Goal: Find specific page/section: Find specific page/section

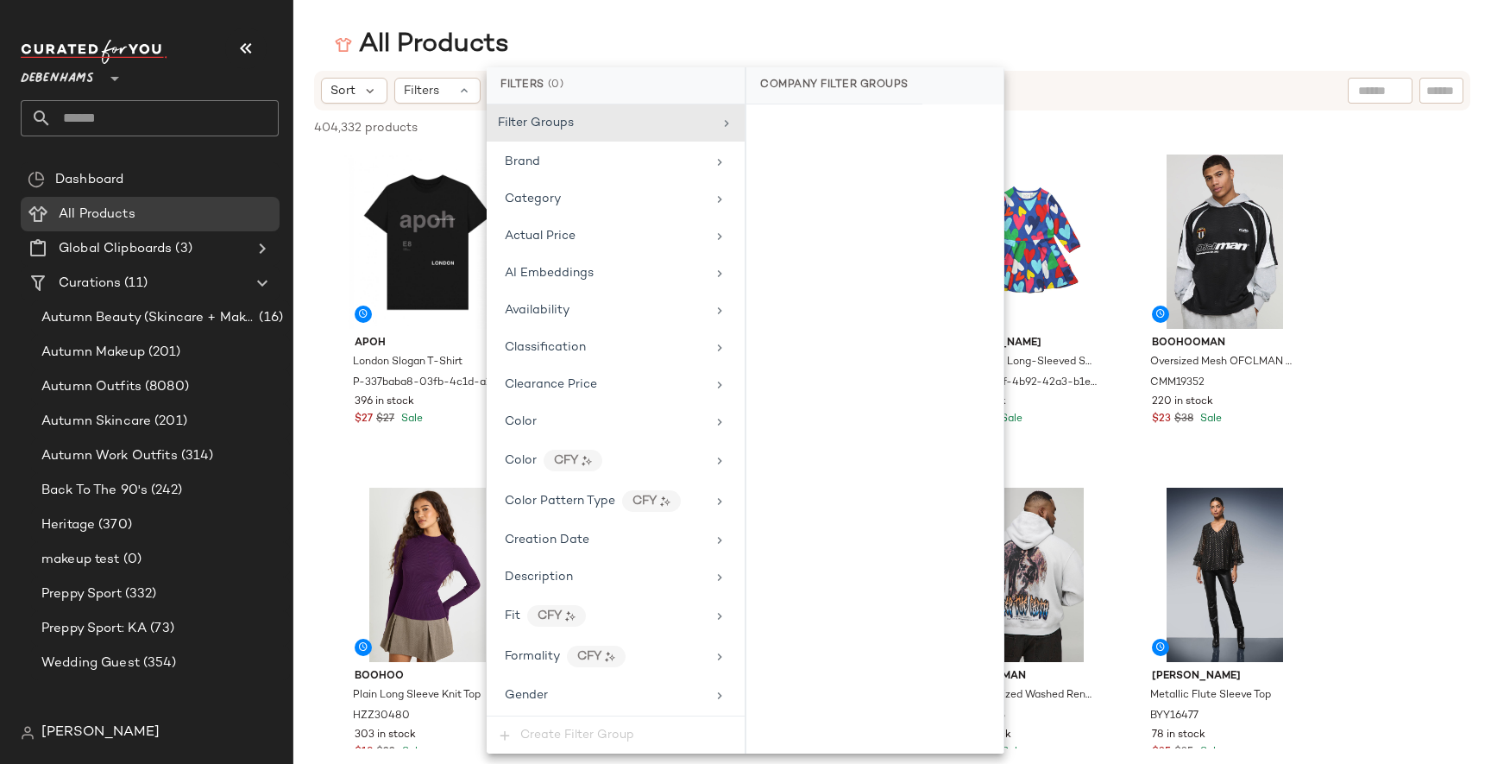
click at [1136, 6] on main "All Products Sort Filters 404,332 products • 0 selected Deselect All apoh Londo…" at bounding box center [745, 382] width 1491 height 764
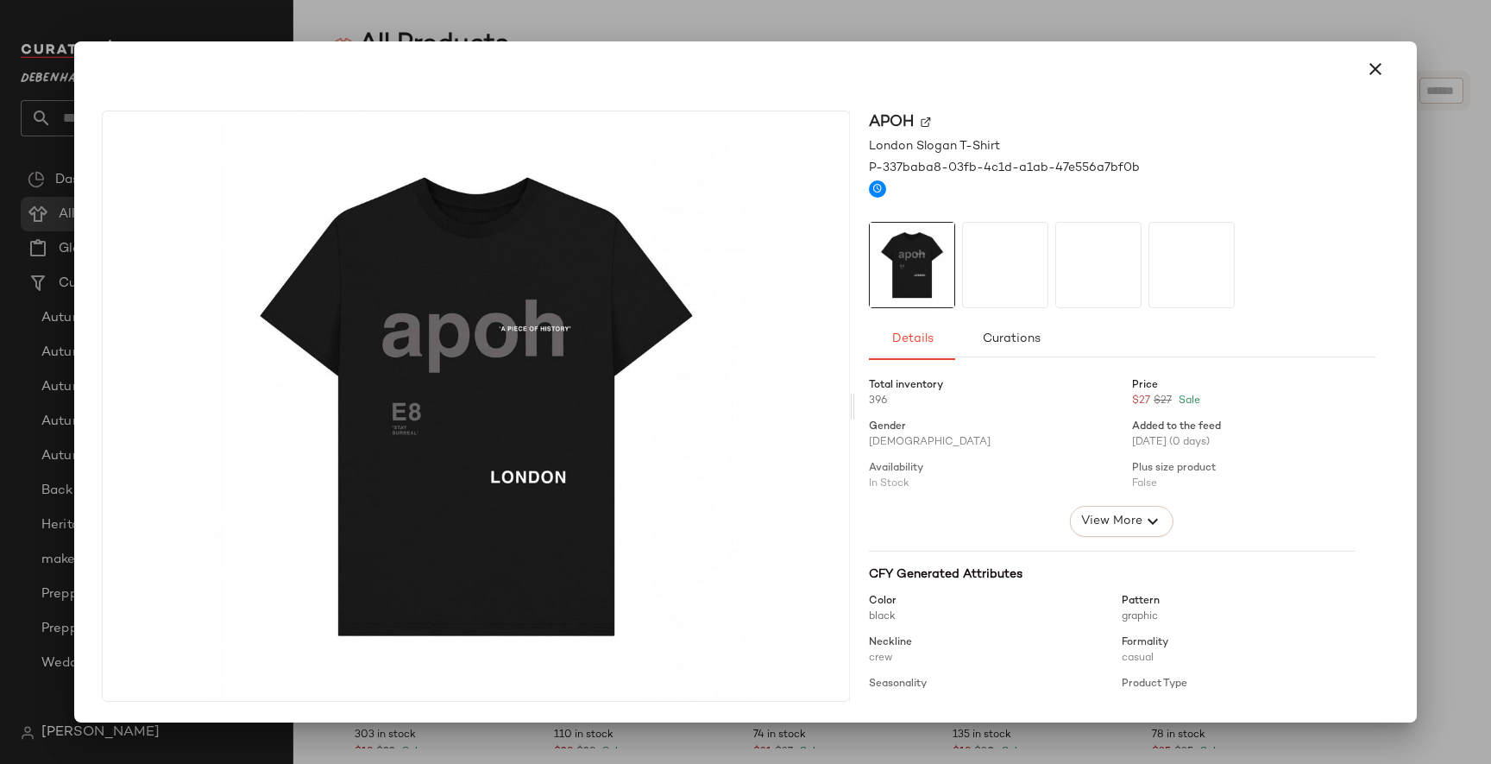
click at [698, 29] on div at bounding box center [745, 382] width 1491 height 764
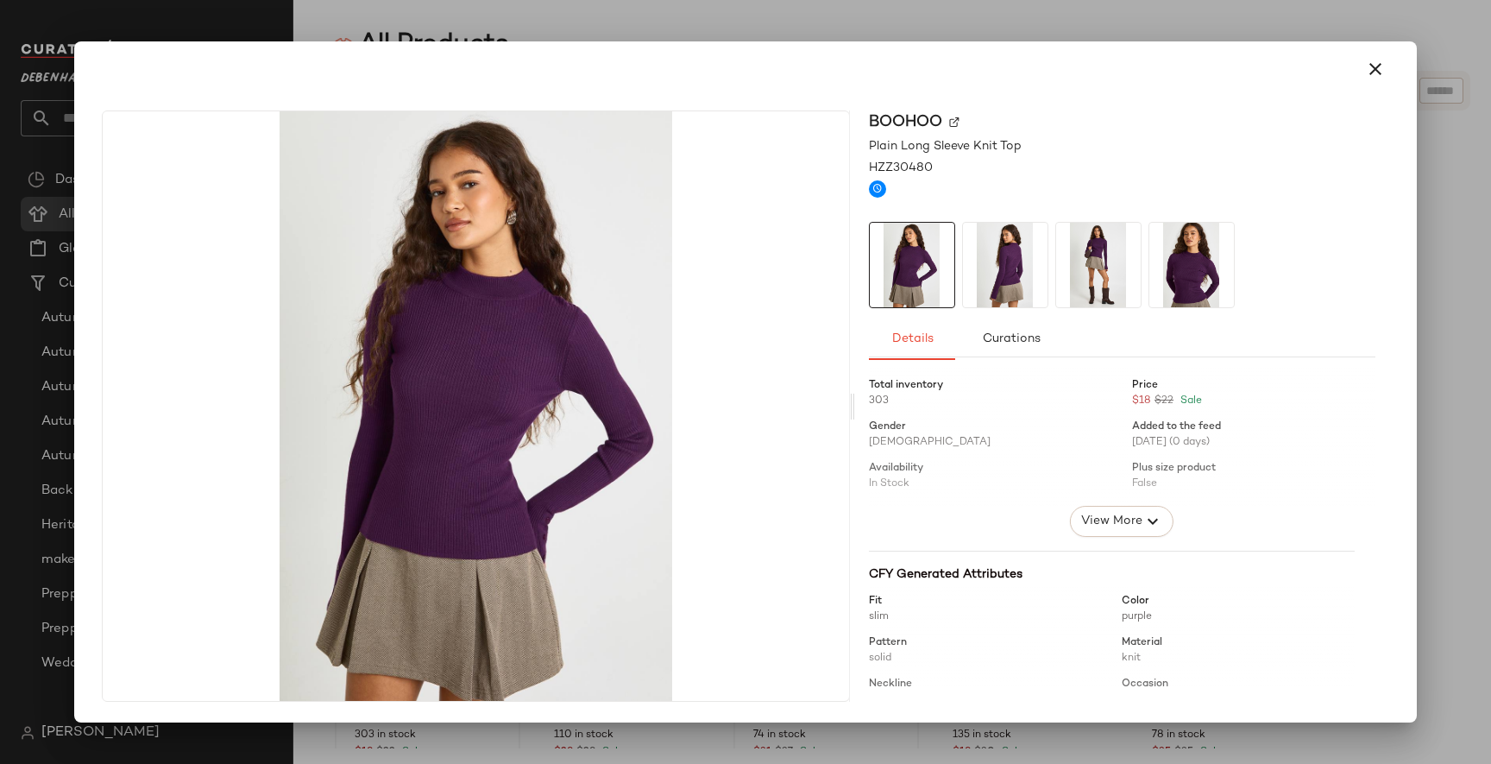
click at [1026, 259] on img at bounding box center [1005, 265] width 85 height 85
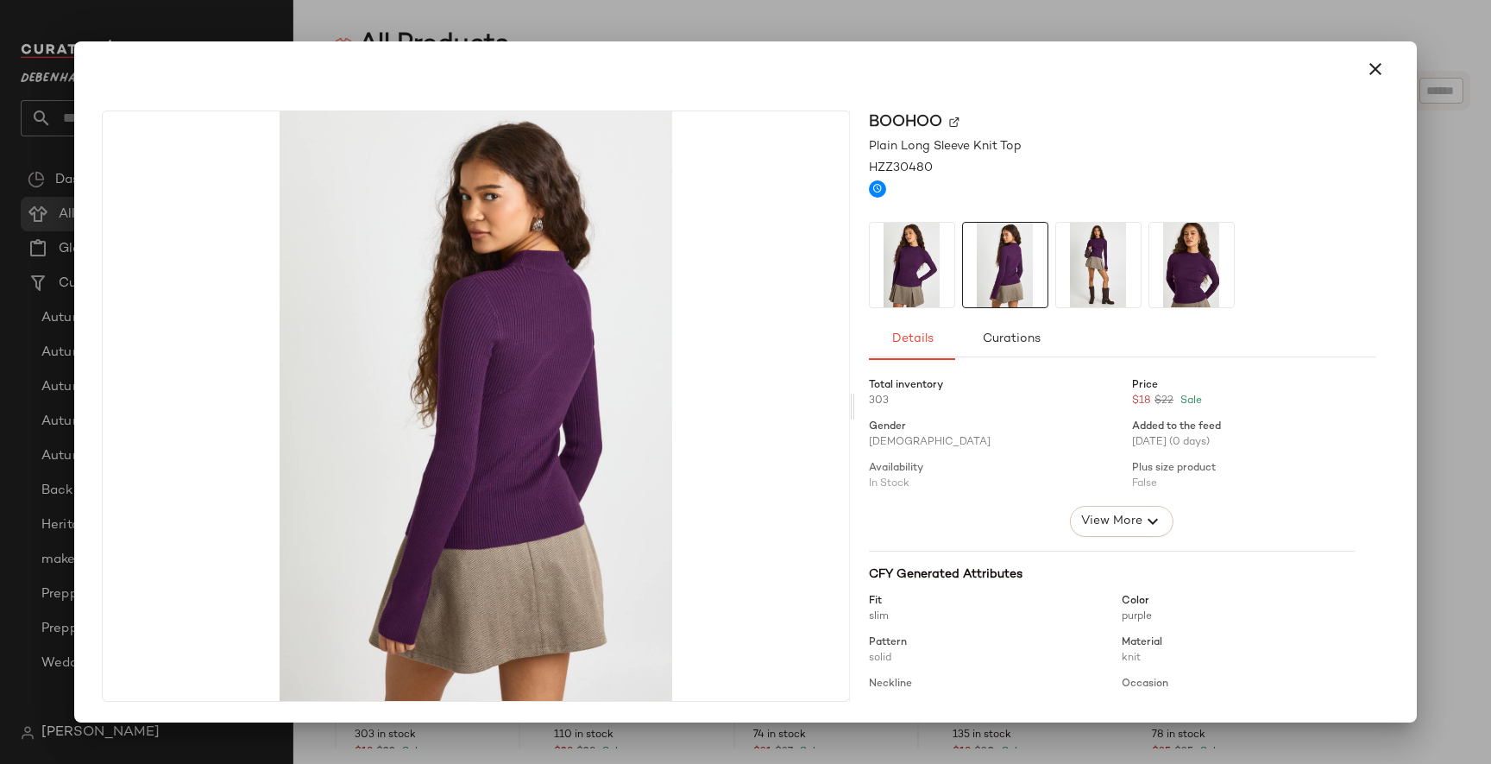
click at [1098, 273] on img at bounding box center [1098, 265] width 85 height 85
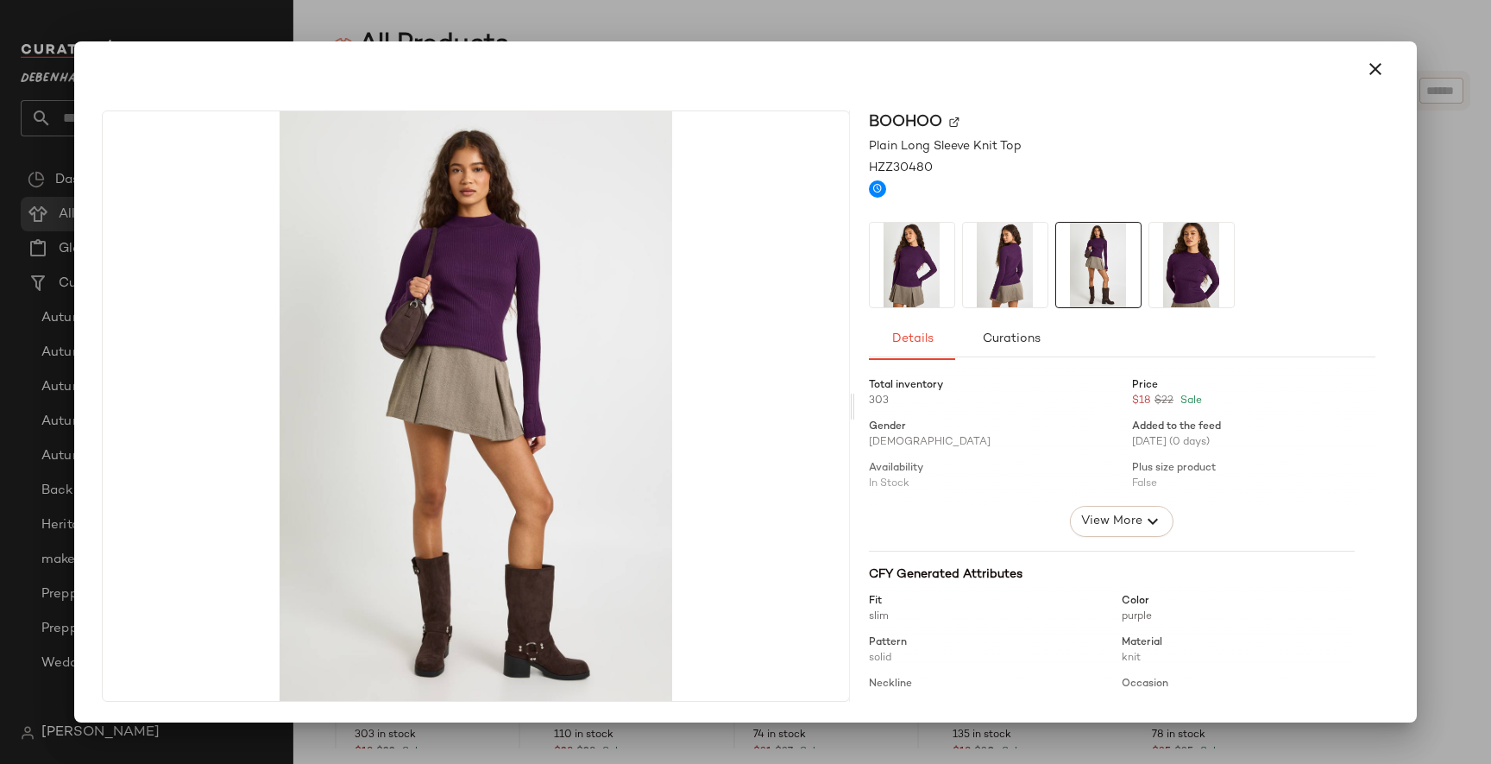
click at [1144, 276] on div at bounding box center [1122, 265] width 507 height 86
click at [1180, 267] on img at bounding box center [1191, 265] width 85 height 85
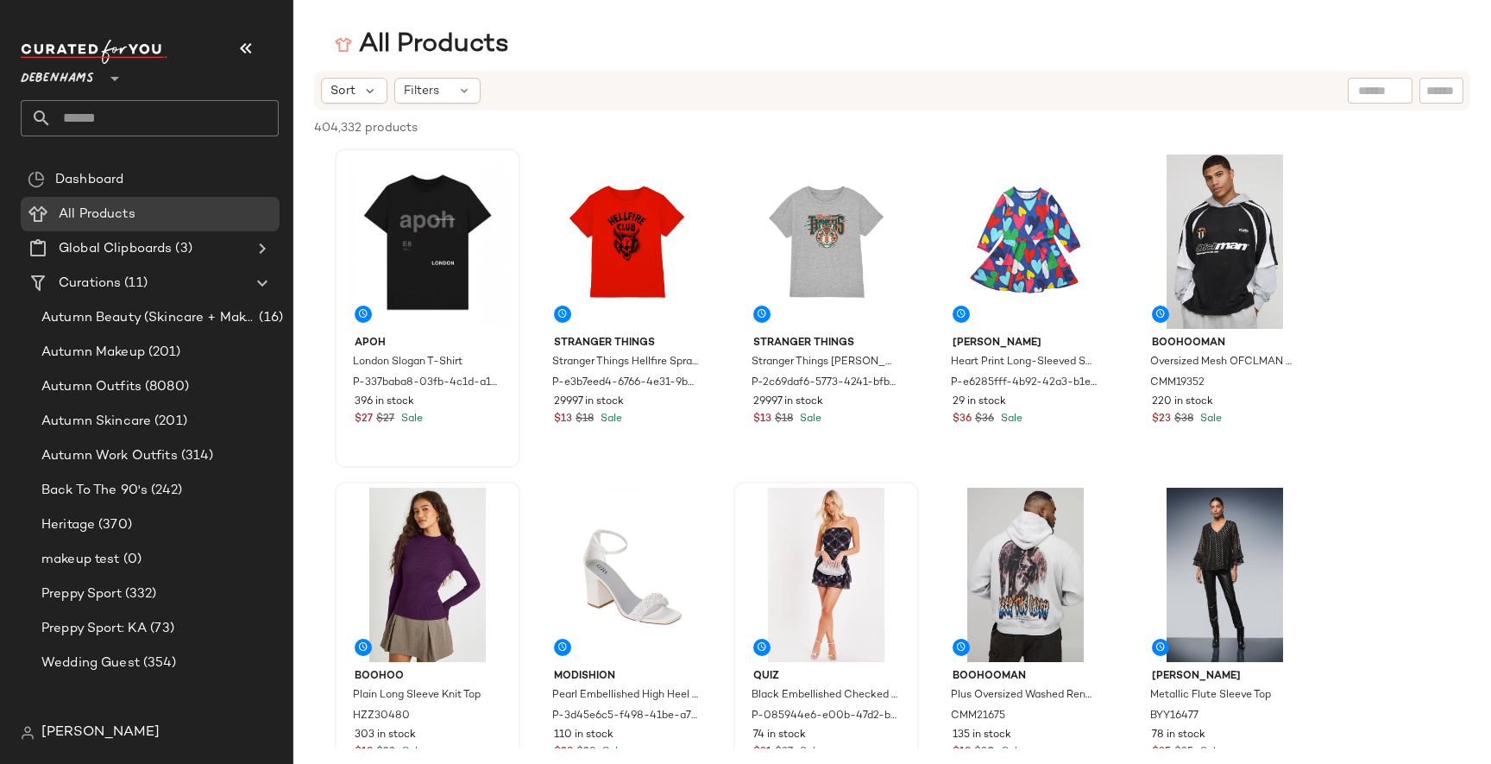
click at [1036, 71] on div "Sort Filters" at bounding box center [892, 91] width 1156 height 40
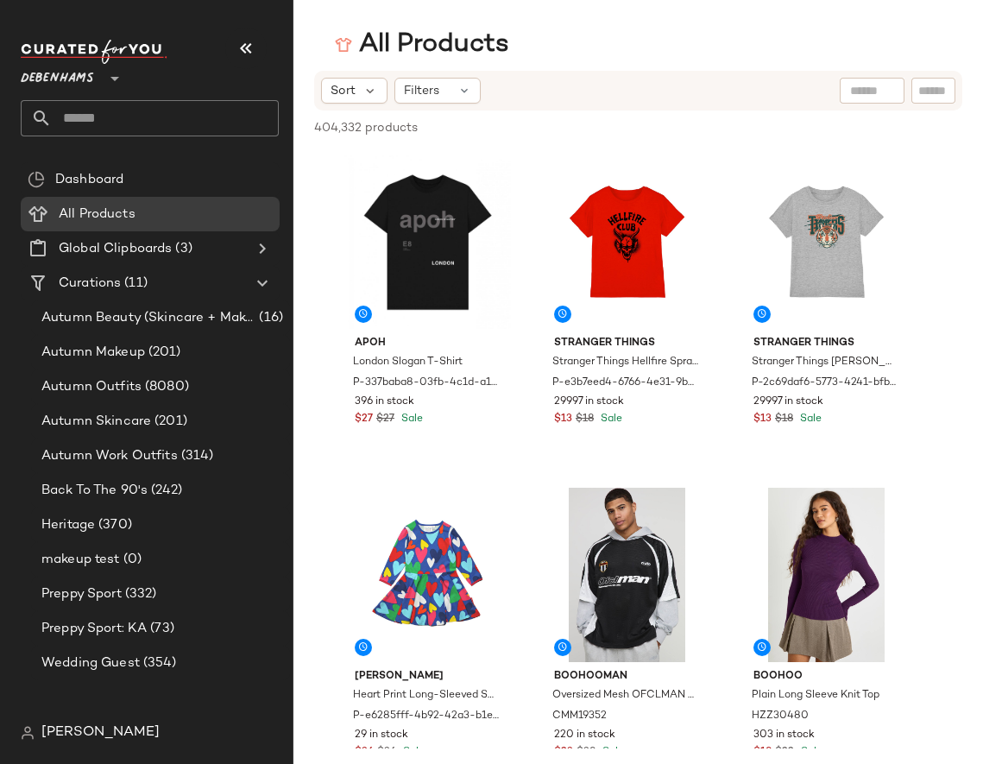
click at [109, 72] on icon at bounding box center [114, 78] width 21 height 21
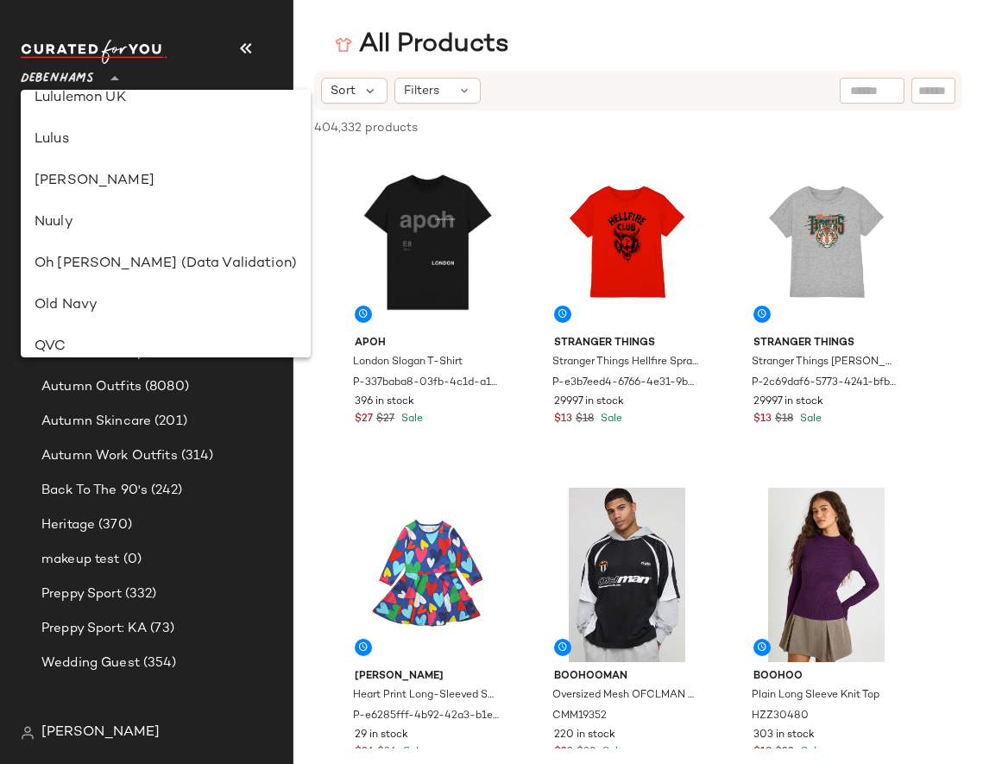
scroll to position [575, 0]
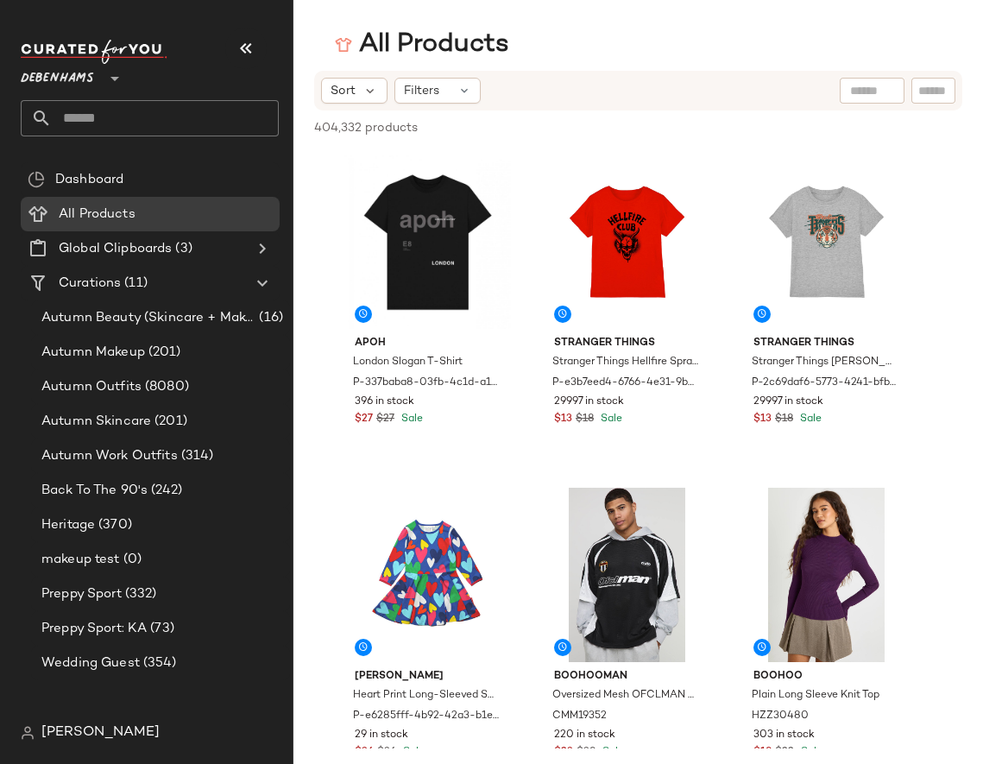
click at [124, 79] on icon at bounding box center [114, 78] width 21 height 21
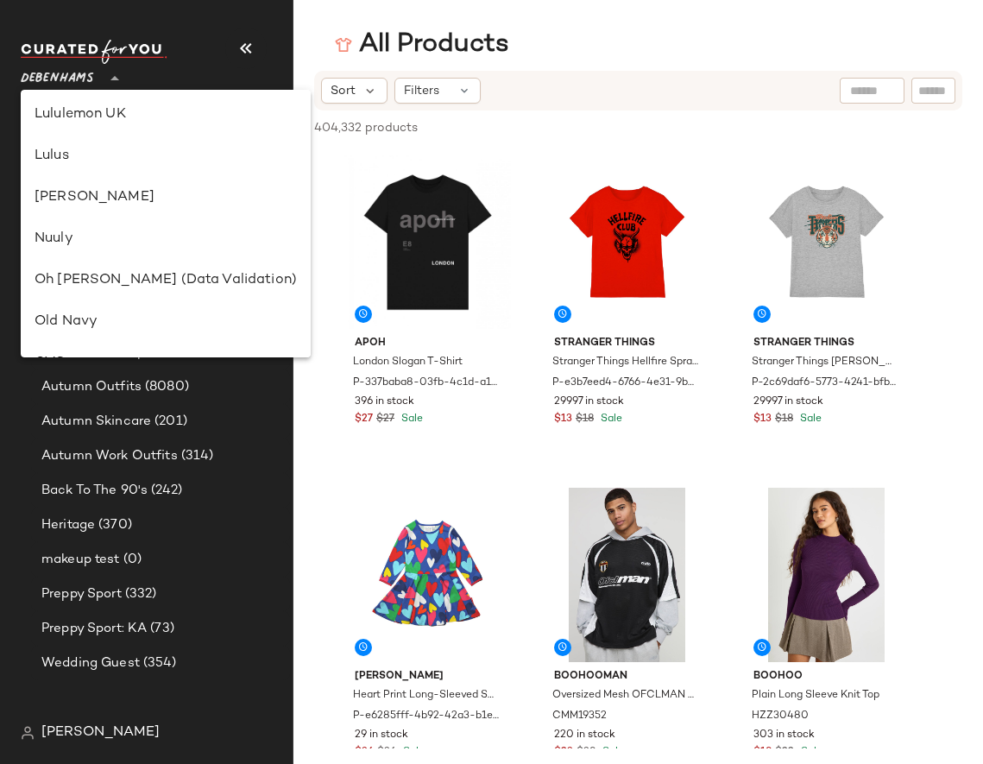
scroll to position [543, 0]
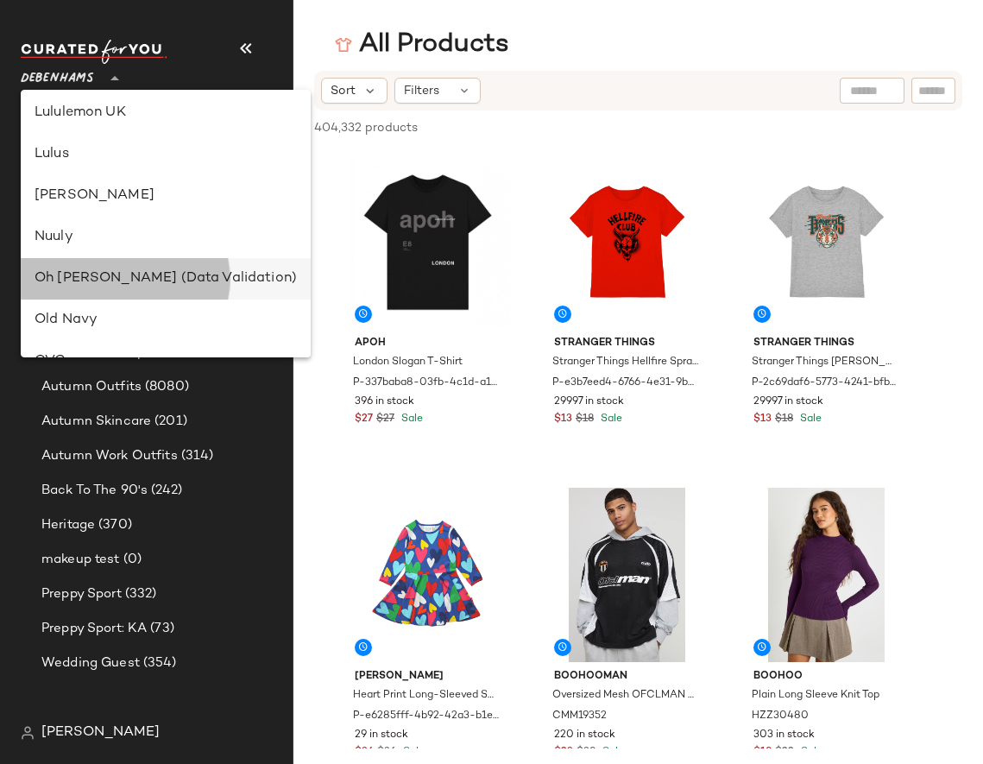
click at [148, 266] on div "Oh [PERSON_NAME] (Data Validation)" at bounding box center [166, 278] width 290 height 41
type input "**"
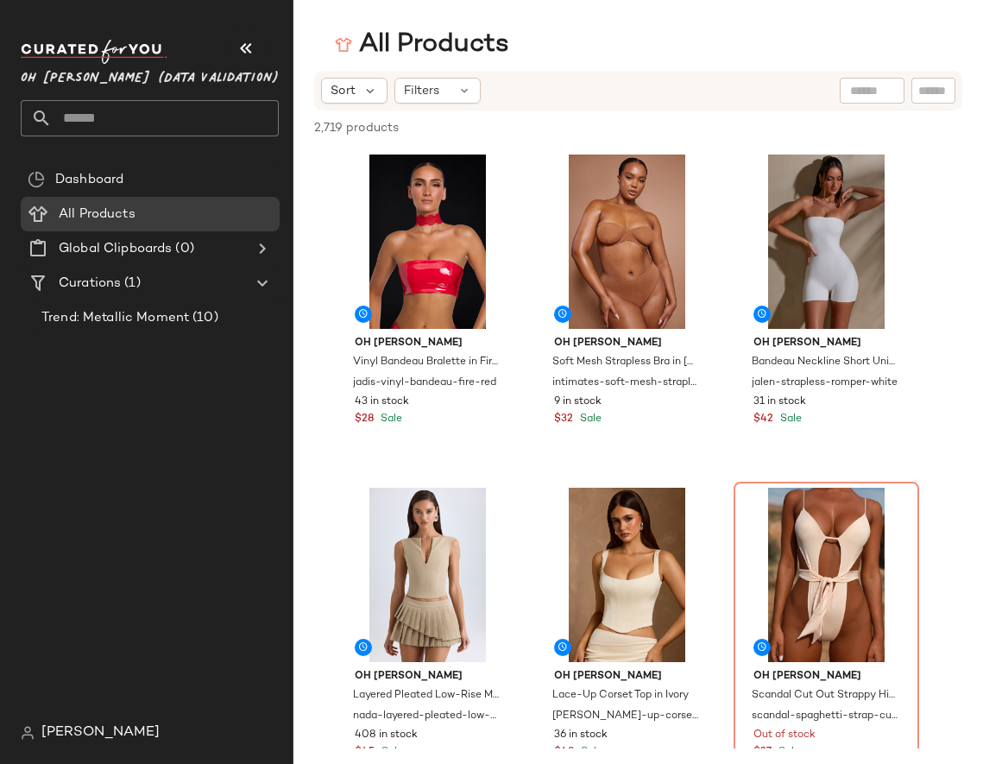
click at [936, 35] on div "All Products" at bounding box center [637, 45] width 689 height 35
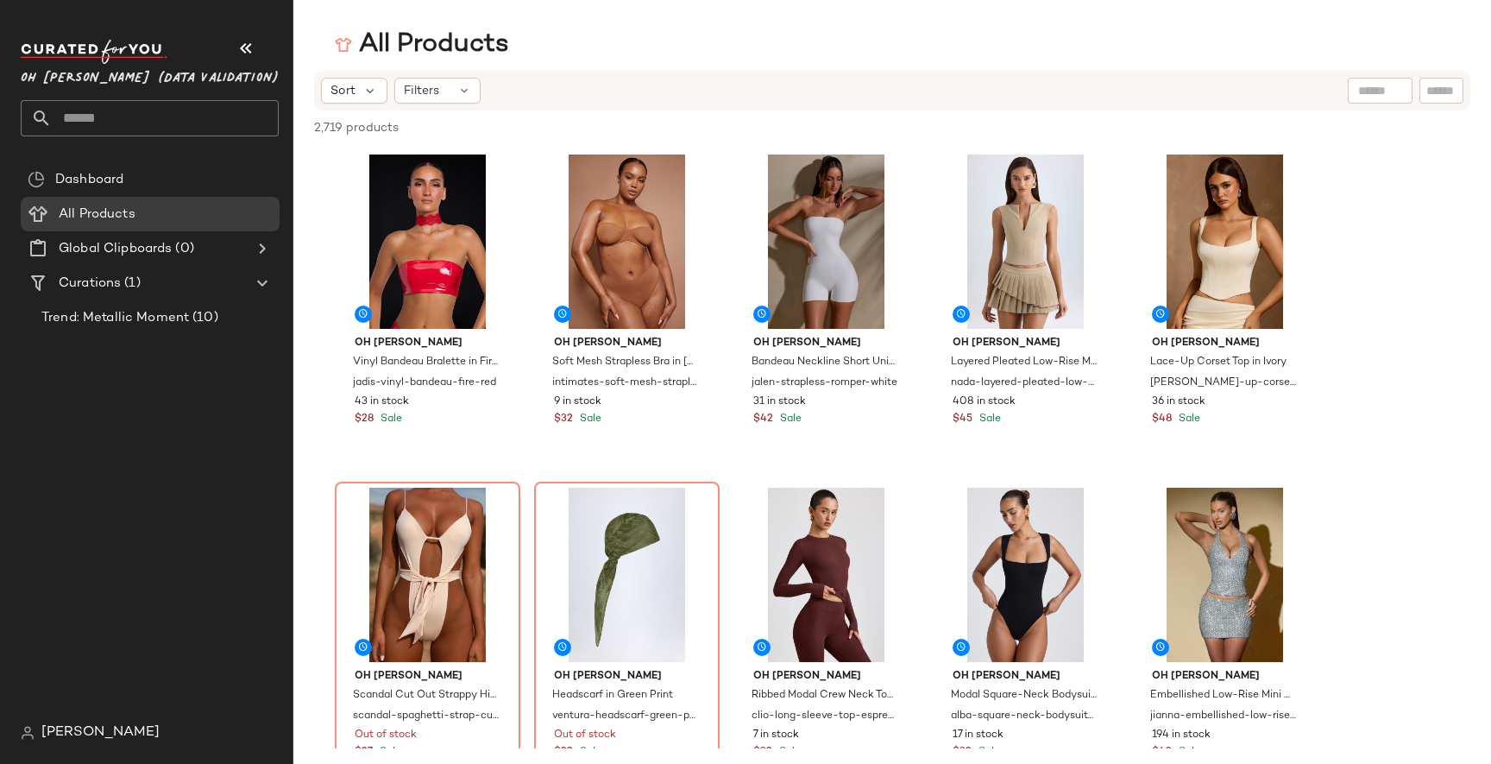
click at [982, 92] on div at bounding box center [1380, 91] width 65 height 26
click at [982, 98] on input "Filter" at bounding box center [1383, 91] width 147 height 18
click at [982, 92] on input "text" at bounding box center [1264, 91] width 44 height 18
type input "*****"
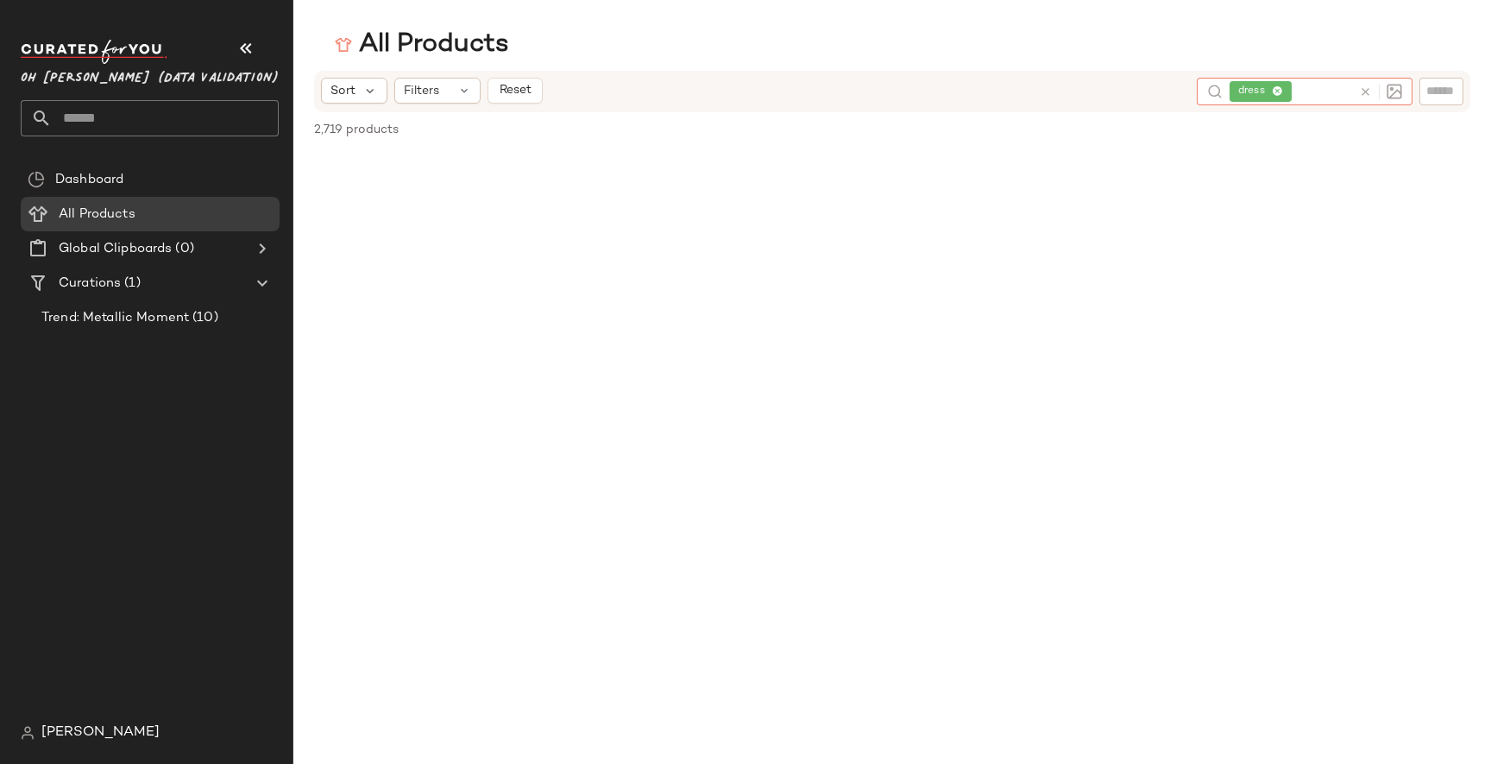
click at [982, 91] on icon at bounding box center [1277, 91] width 11 height 11
click at [982, 91] on input "Filter" at bounding box center [1383, 91] width 147 height 18
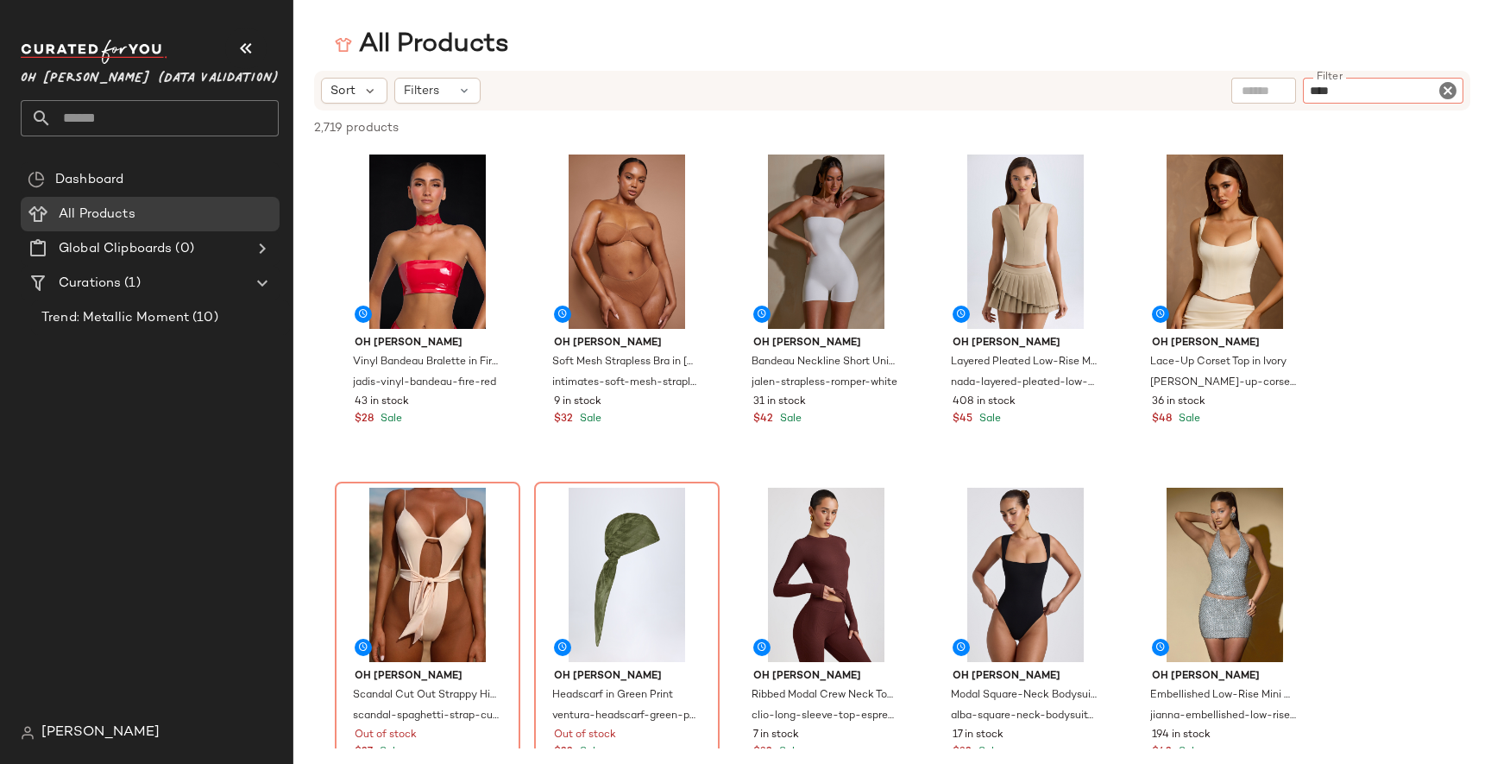
type input "*****"
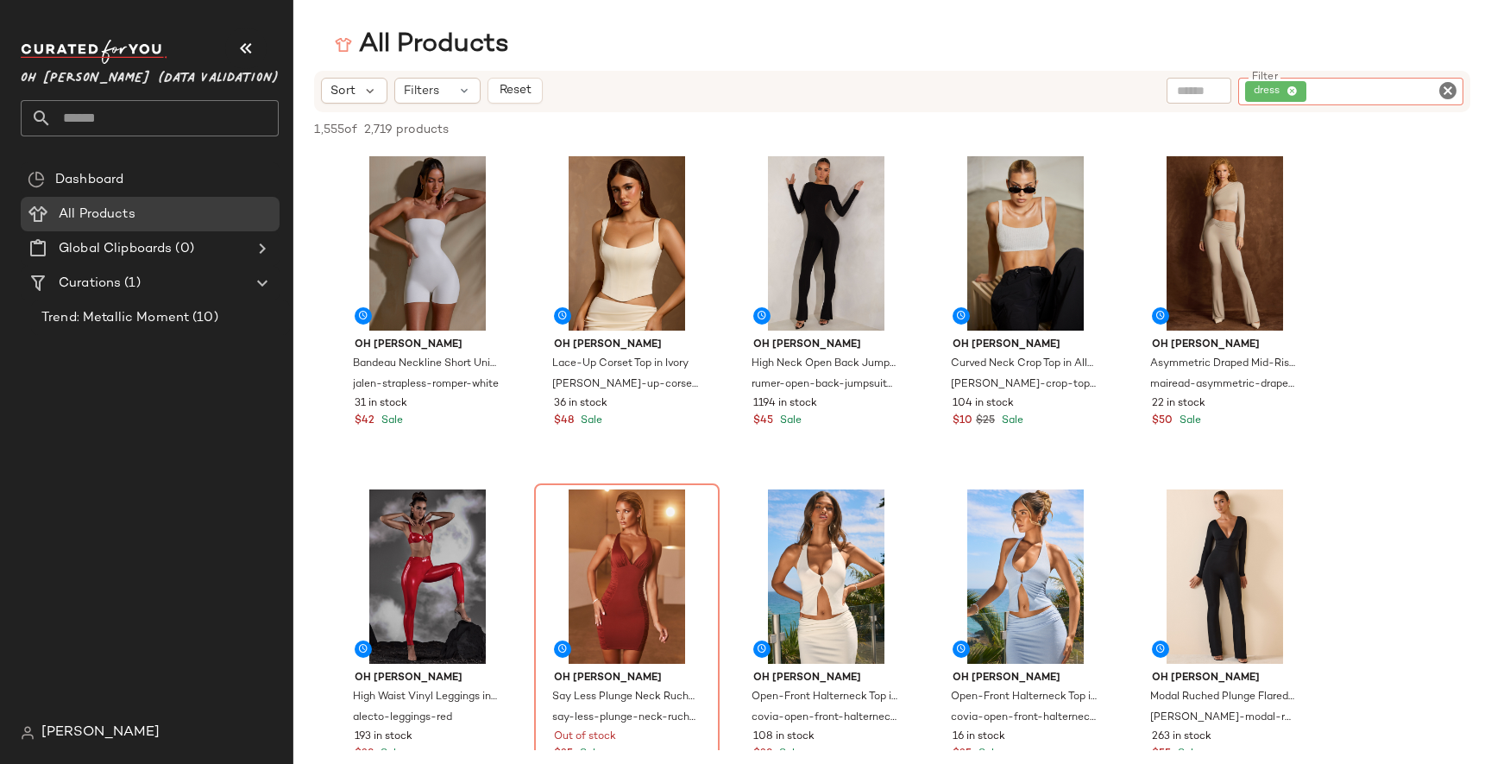
click at [982, 91] on icon at bounding box center [1292, 91] width 11 height 11
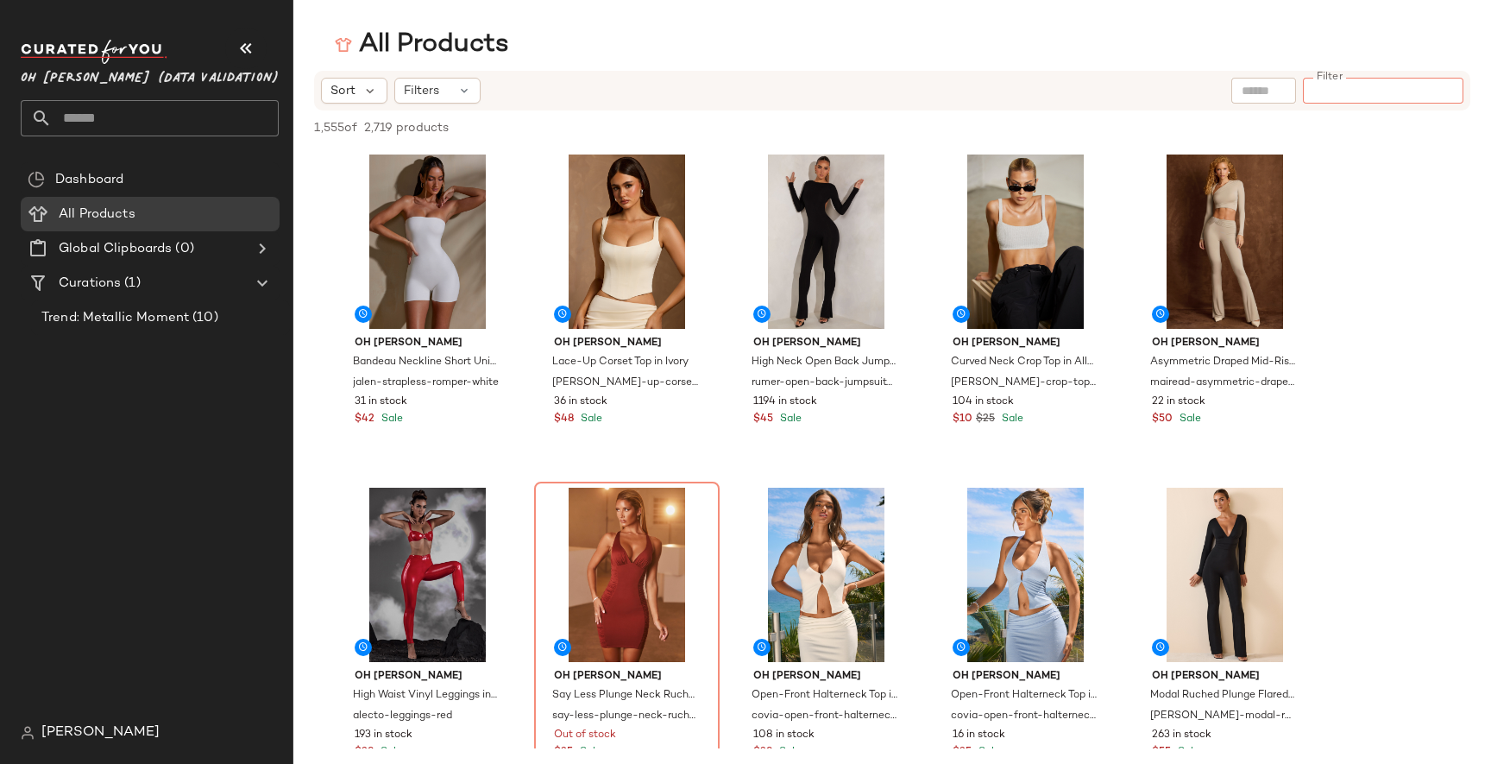
click at [982, 90] on input "text" at bounding box center [1264, 91] width 44 height 18
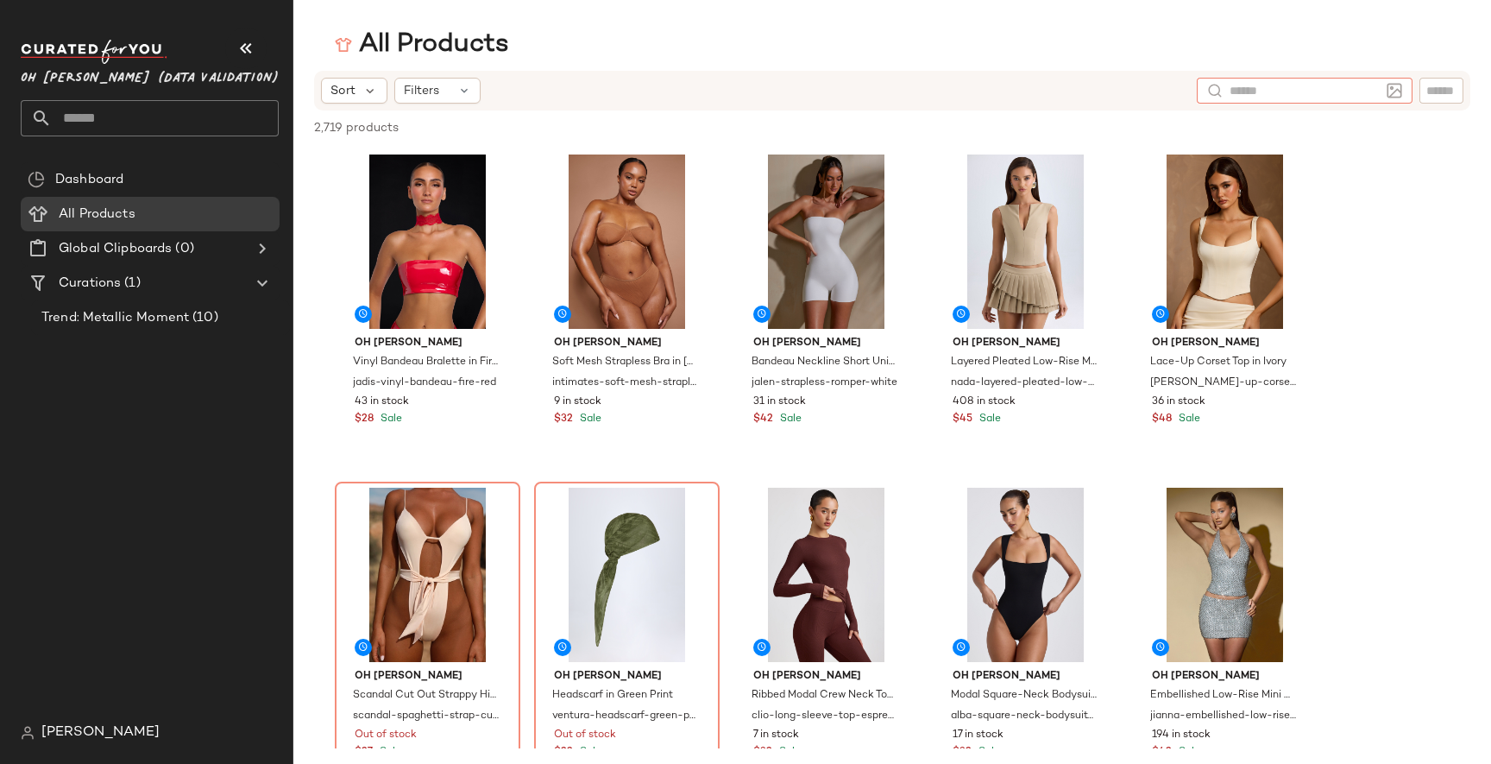
click at [982, 92] on img at bounding box center [1395, 91] width 16 height 16
type input "*****"
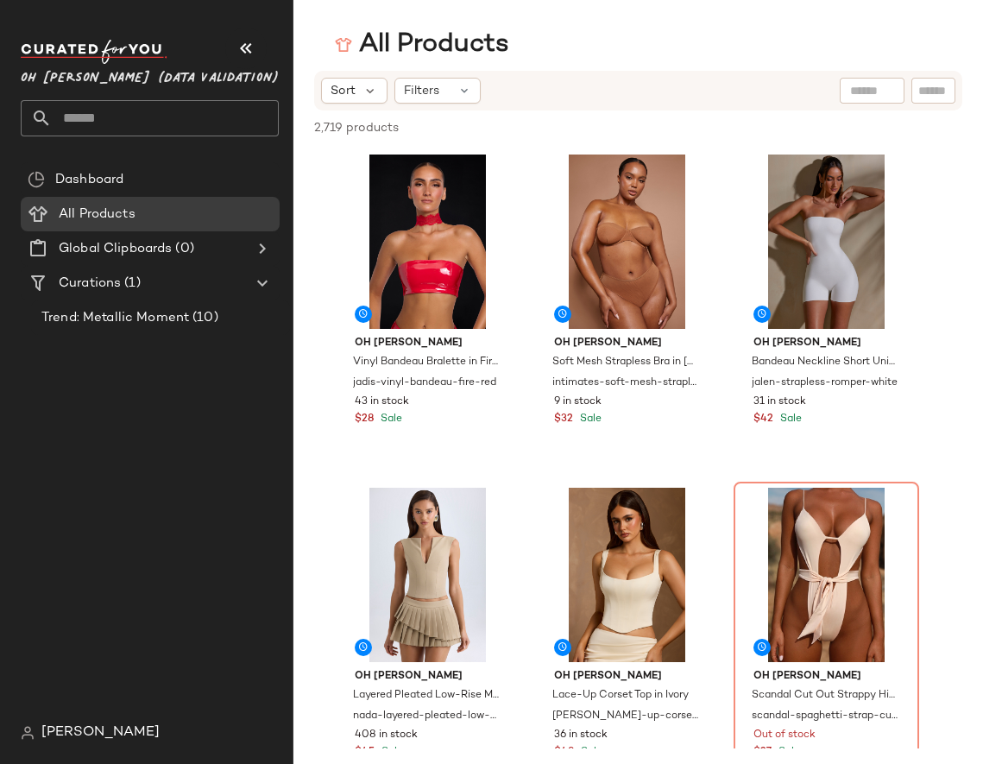
click at [873, 93] on div at bounding box center [872, 91] width 65 height 26
type input "*****"
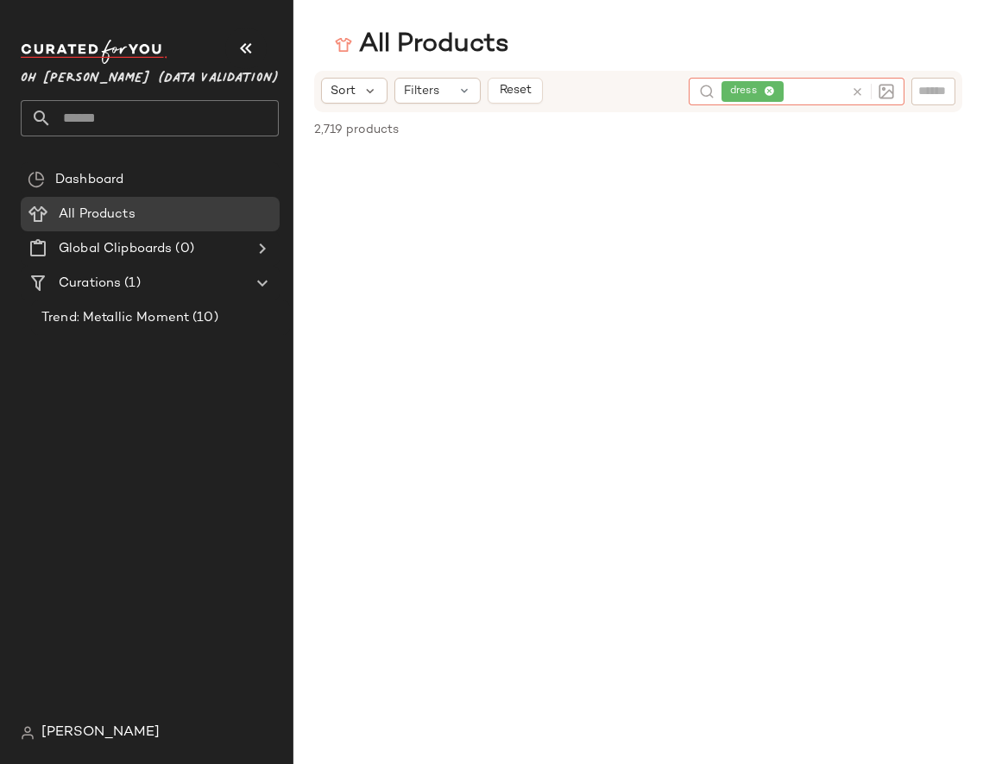
click at [773, 94] on icon at bounding box center [769, 91] width 11 height 11
click at [931, 93] on input "text" at bounding box center [933, 91] width 30 height 18
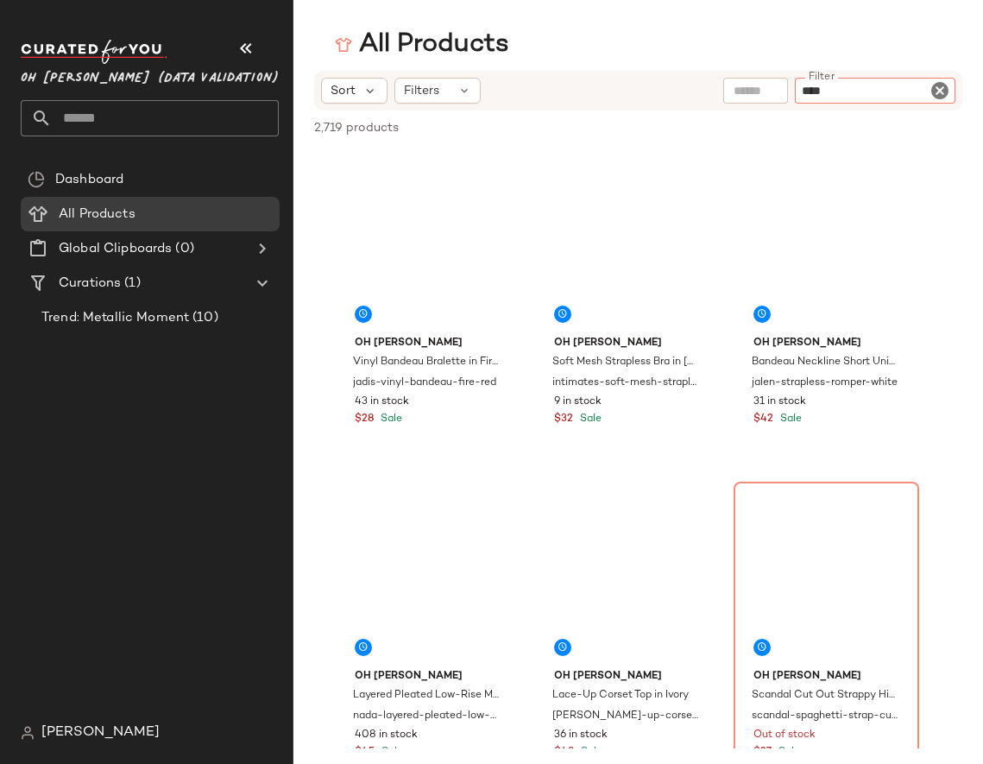
type input "*****"
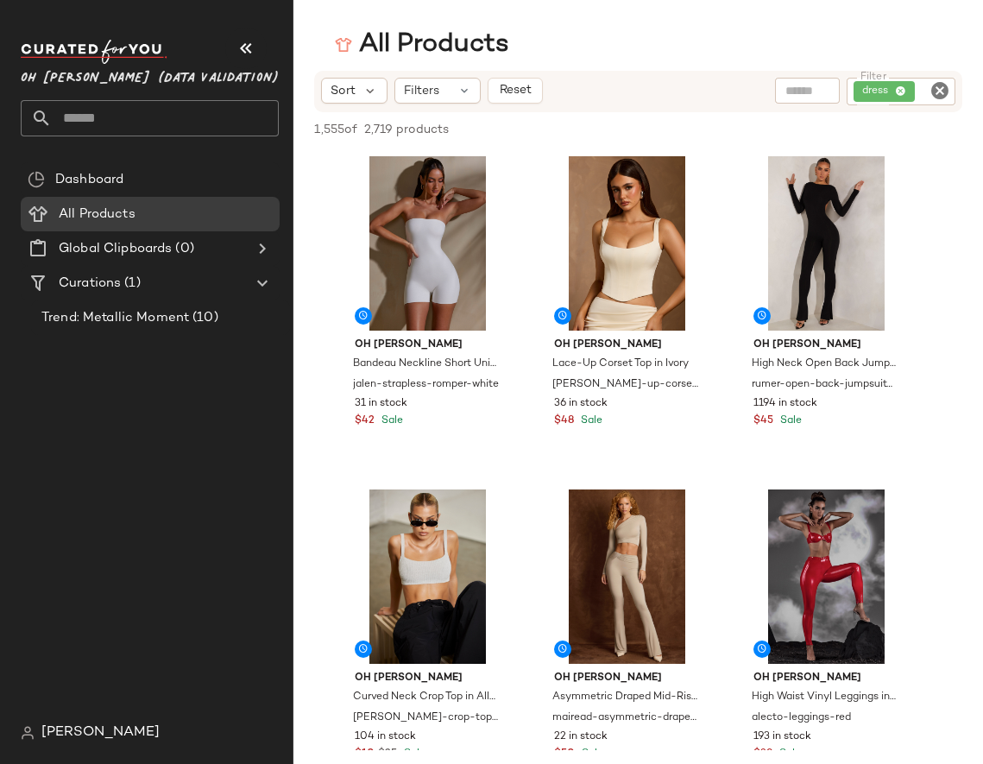
click at [157, 85] on span "Oh [PERSON_NAME] (Data Validation)" at bounding box center [150, 74] width 258 height 31
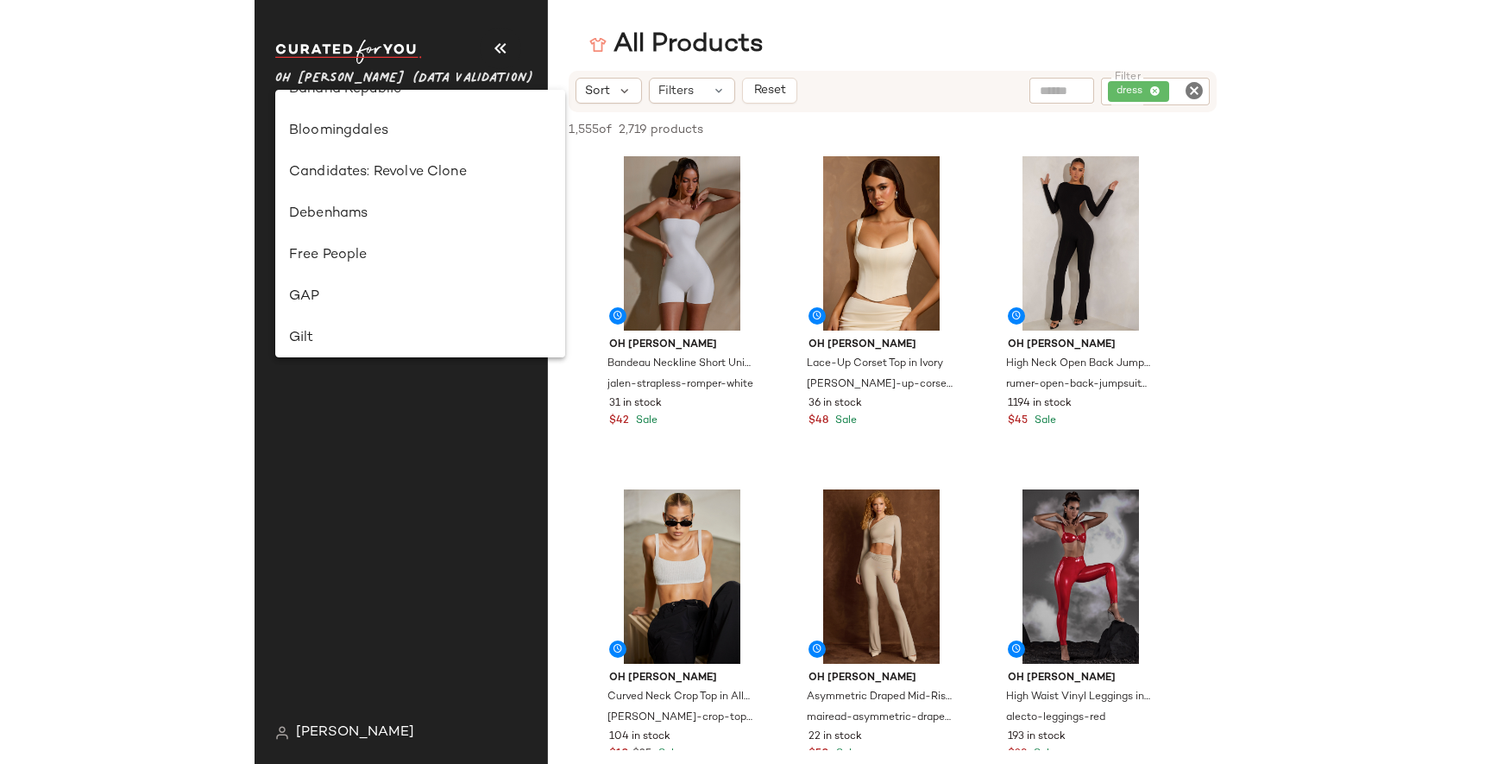
scroll to position [230, 0]
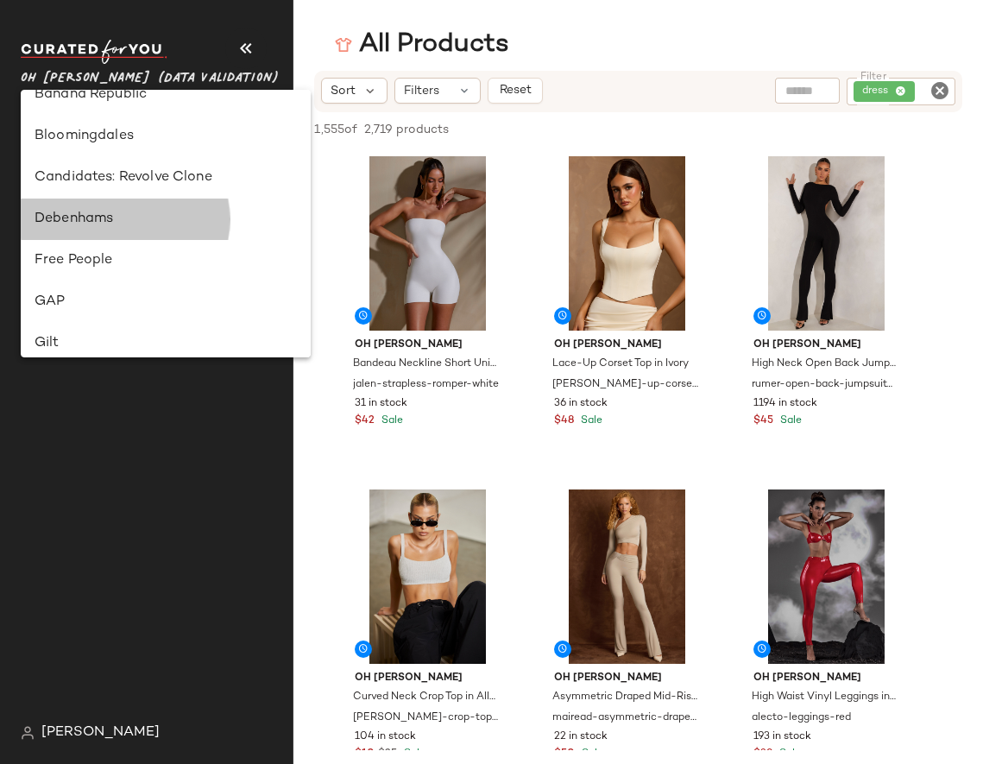
click at [119, 225] on div "Debenhams" at bounding box center [166, 219] width 262 height 21
type input "**"
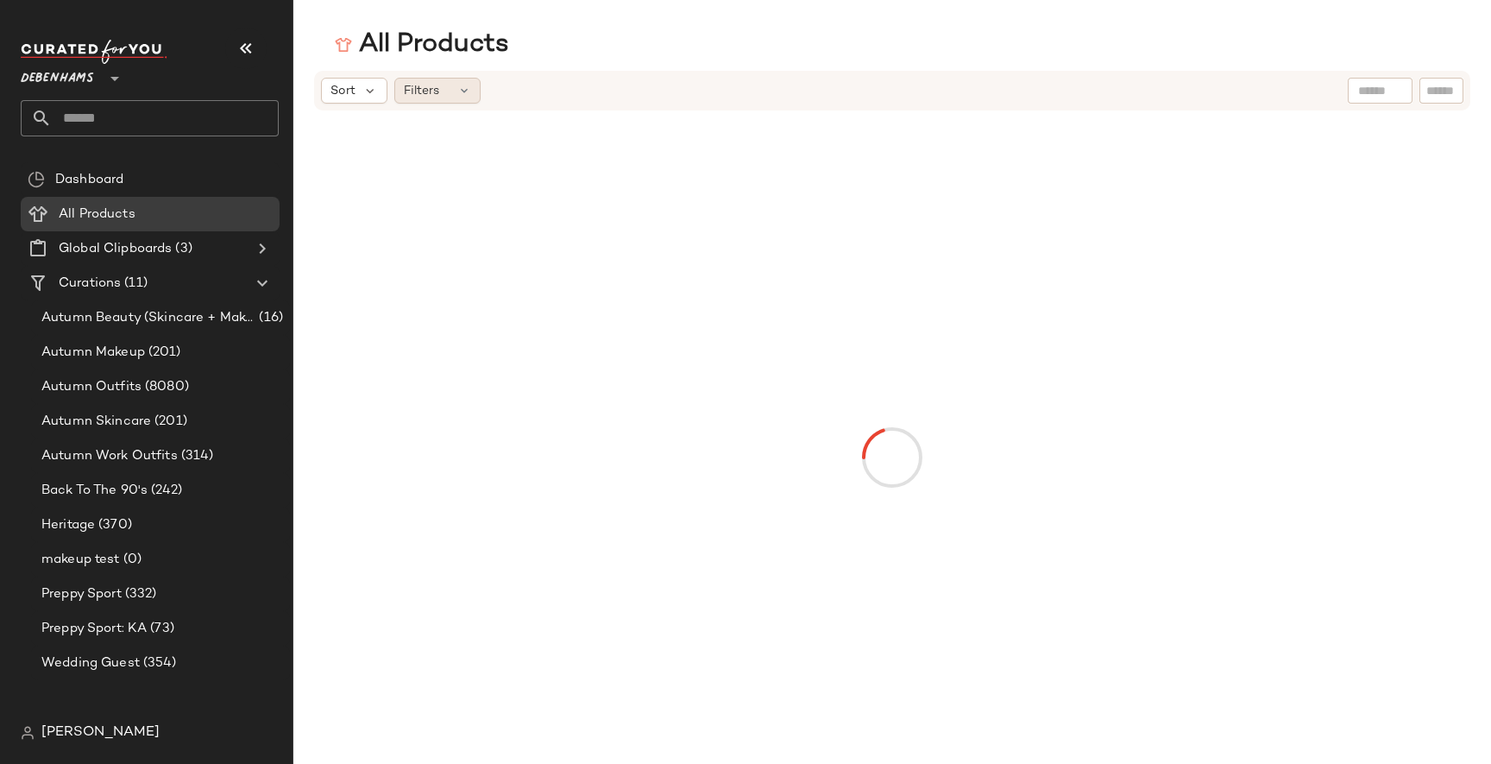
click at [455, 80] on div "Filters" at bounding box center [437, 91] width 86 height 26
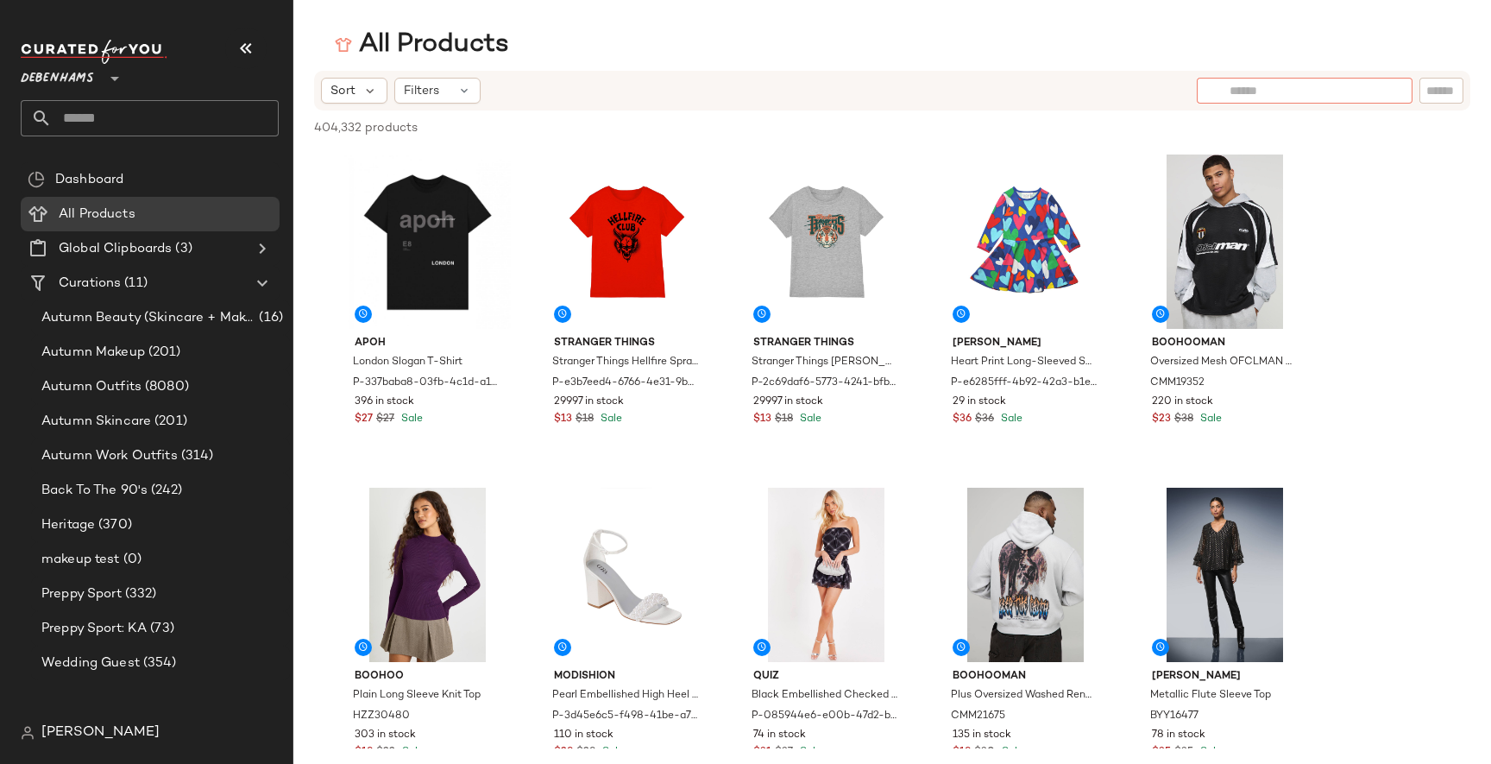
click at [982, 91] on div at bounding box center [1305, 91] width 216 height 26
type input "*****"
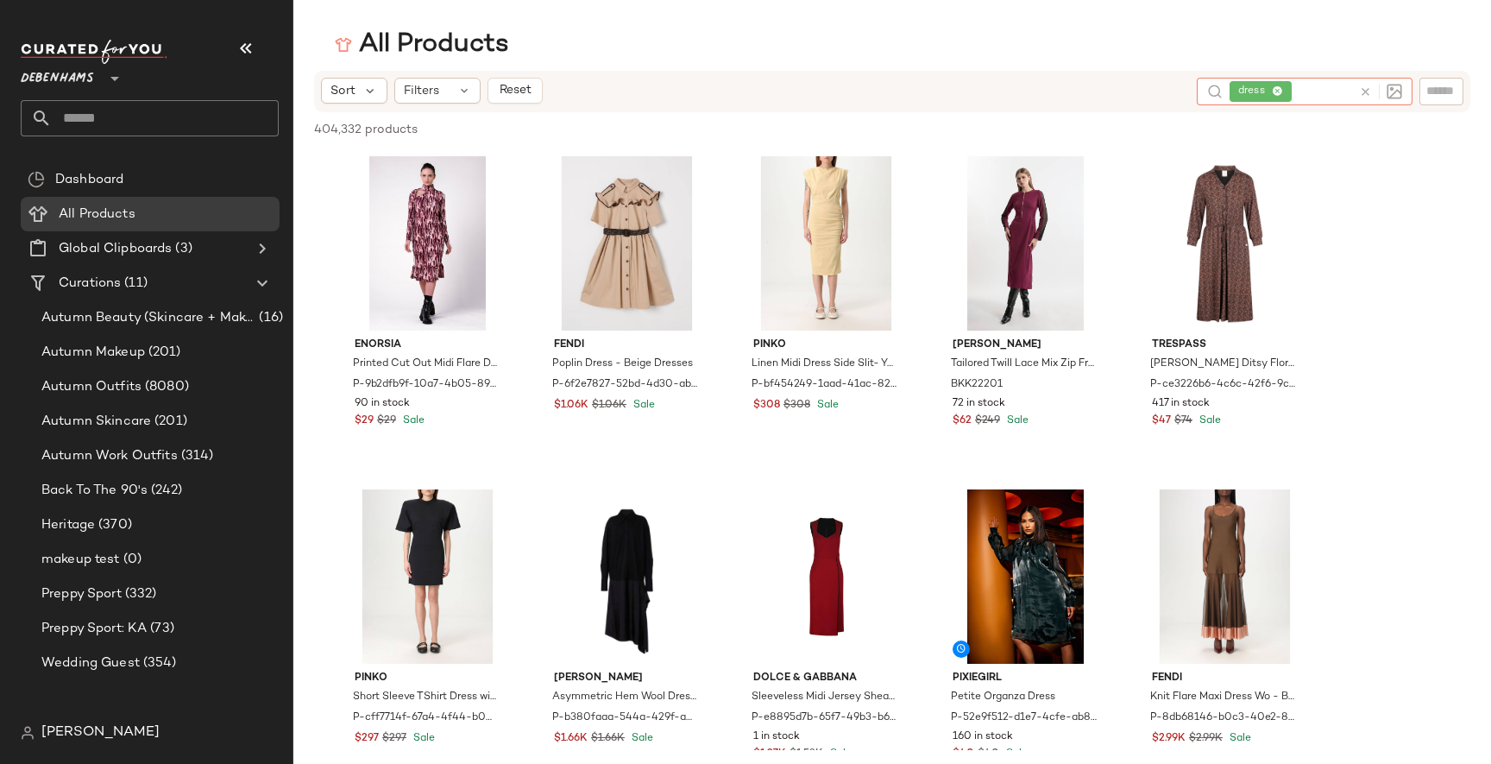
click at [982, 91] on icon at bounding box center [1277, 91] width 11 height 11
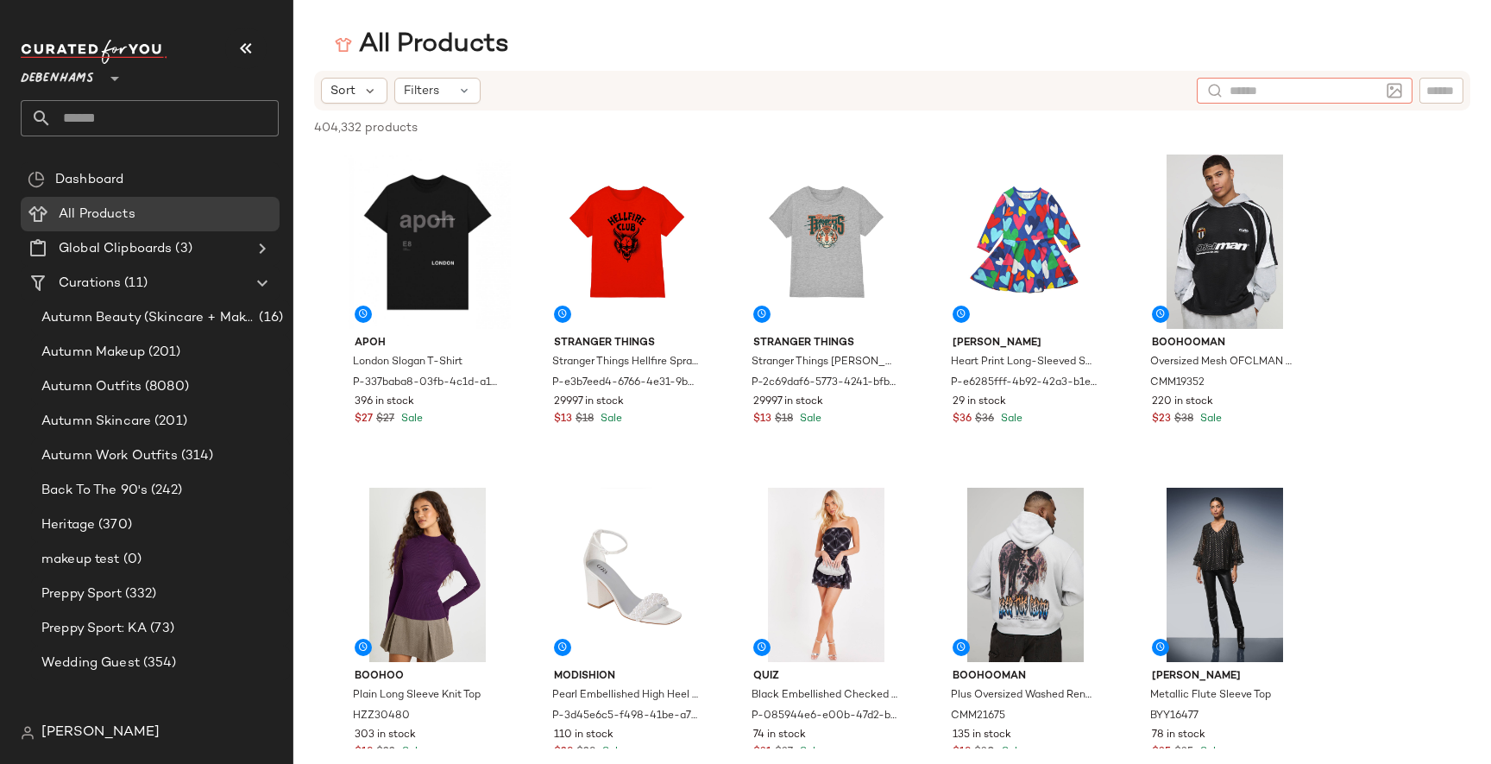
click at [110, 77] on icon at bounding box center [114, 78] width 21 height 21
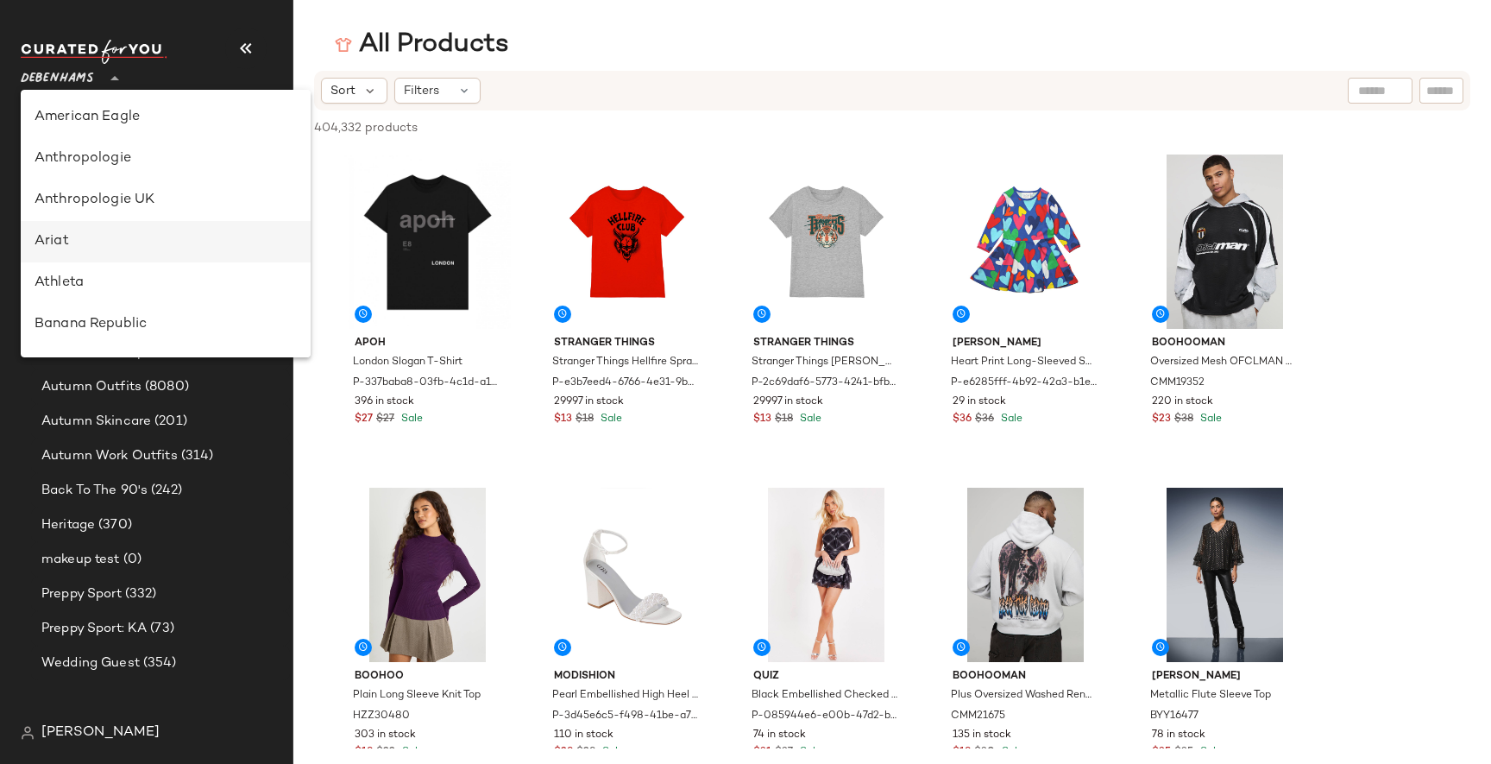
click at [85, 252] on div "Ariat" at bounding box center [166, 241] width 290 height 41
type input "**"
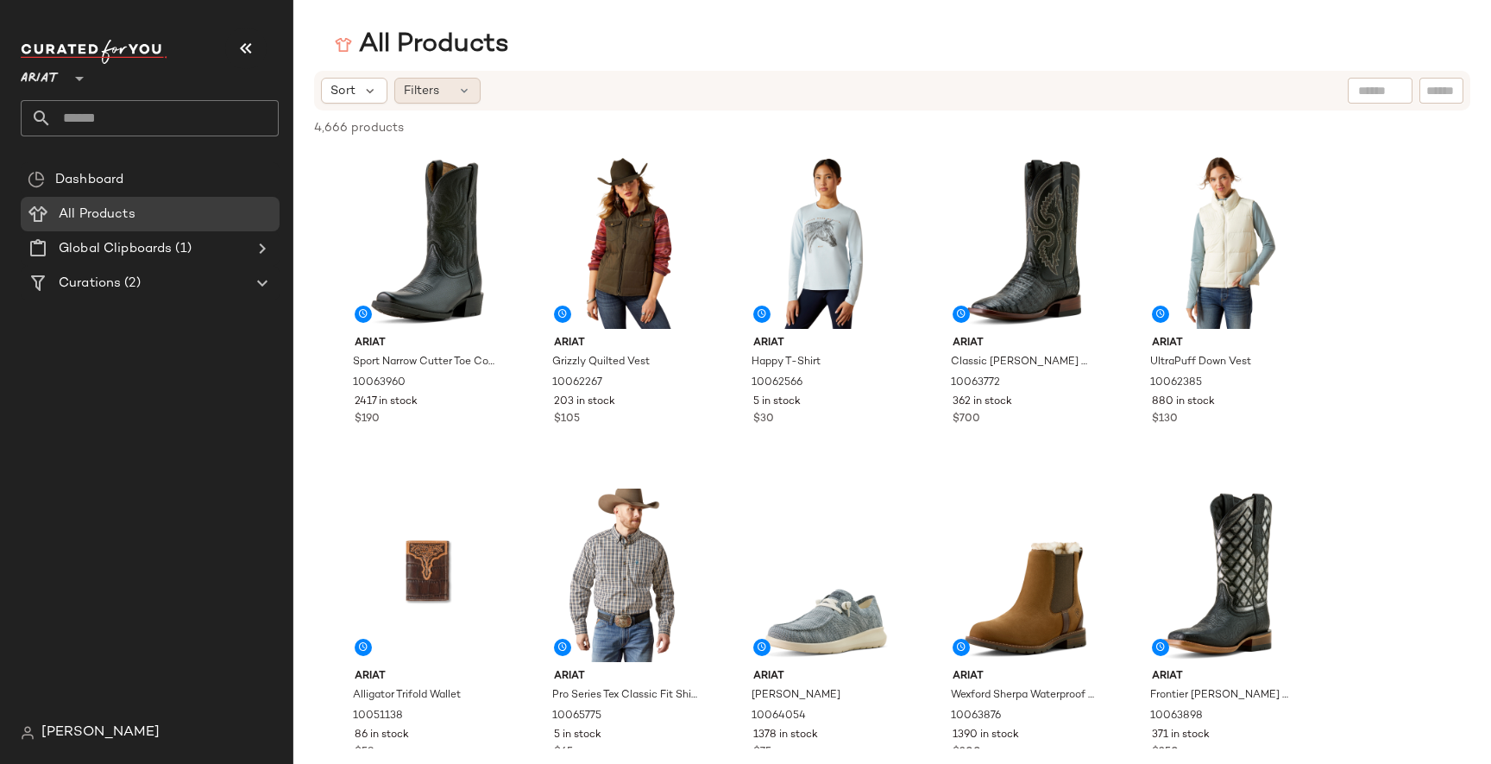
click at [436, 96] on span "Filters" at bounding box center [421, 91] width 35 height 18
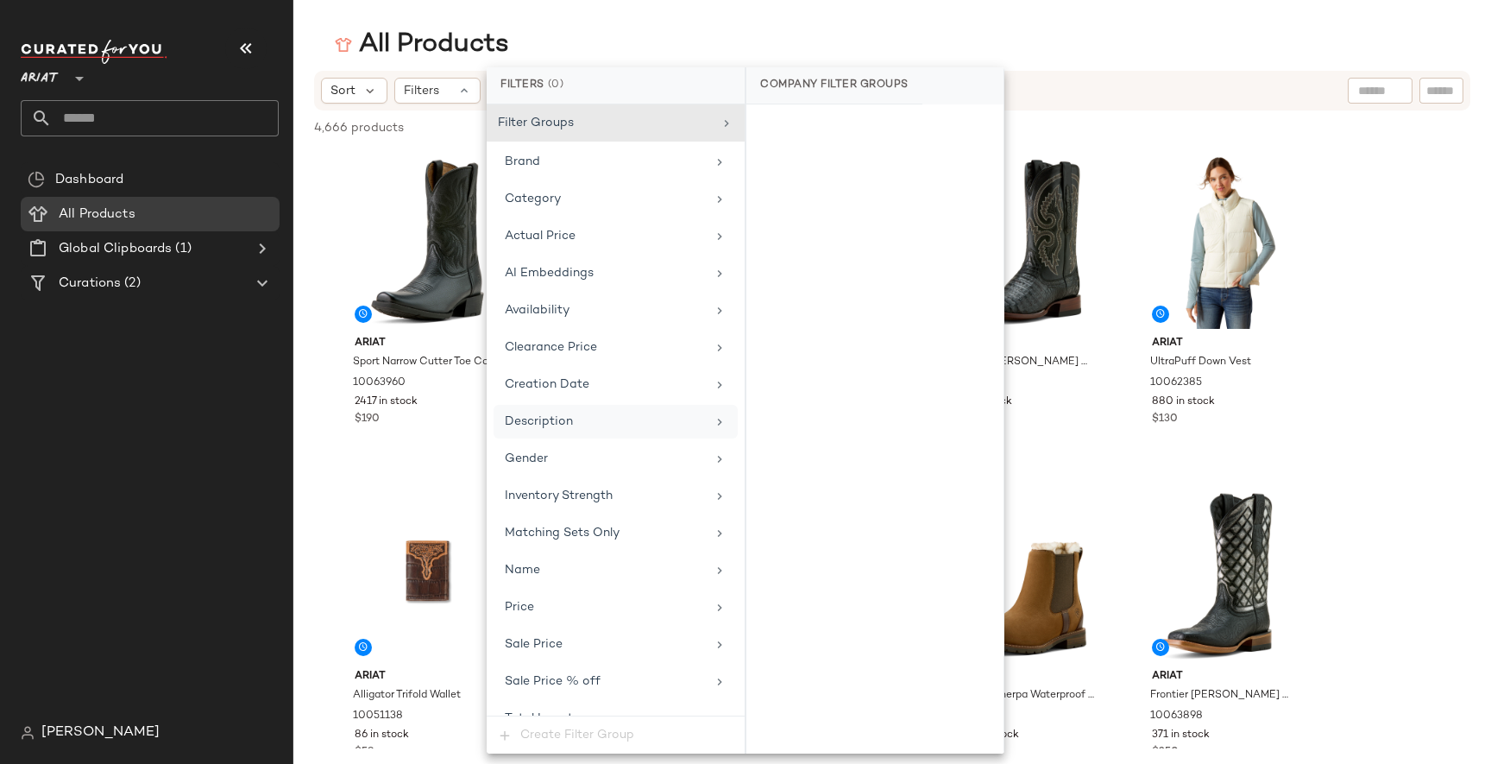
scroll to position [23, 0]
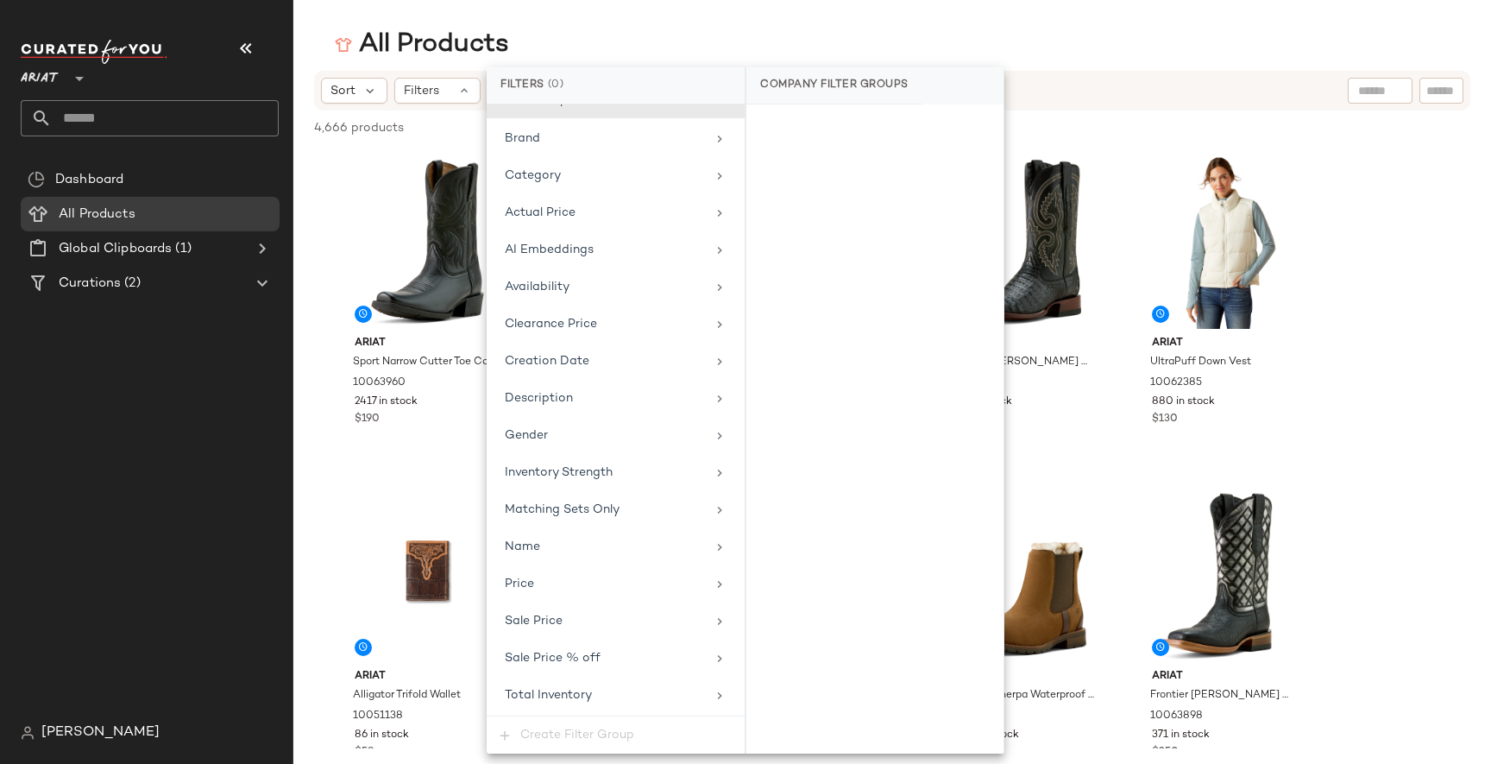
click at [982, 76] on div "Sort Filters" at bounding box center [892, 91] width 1156 height 40
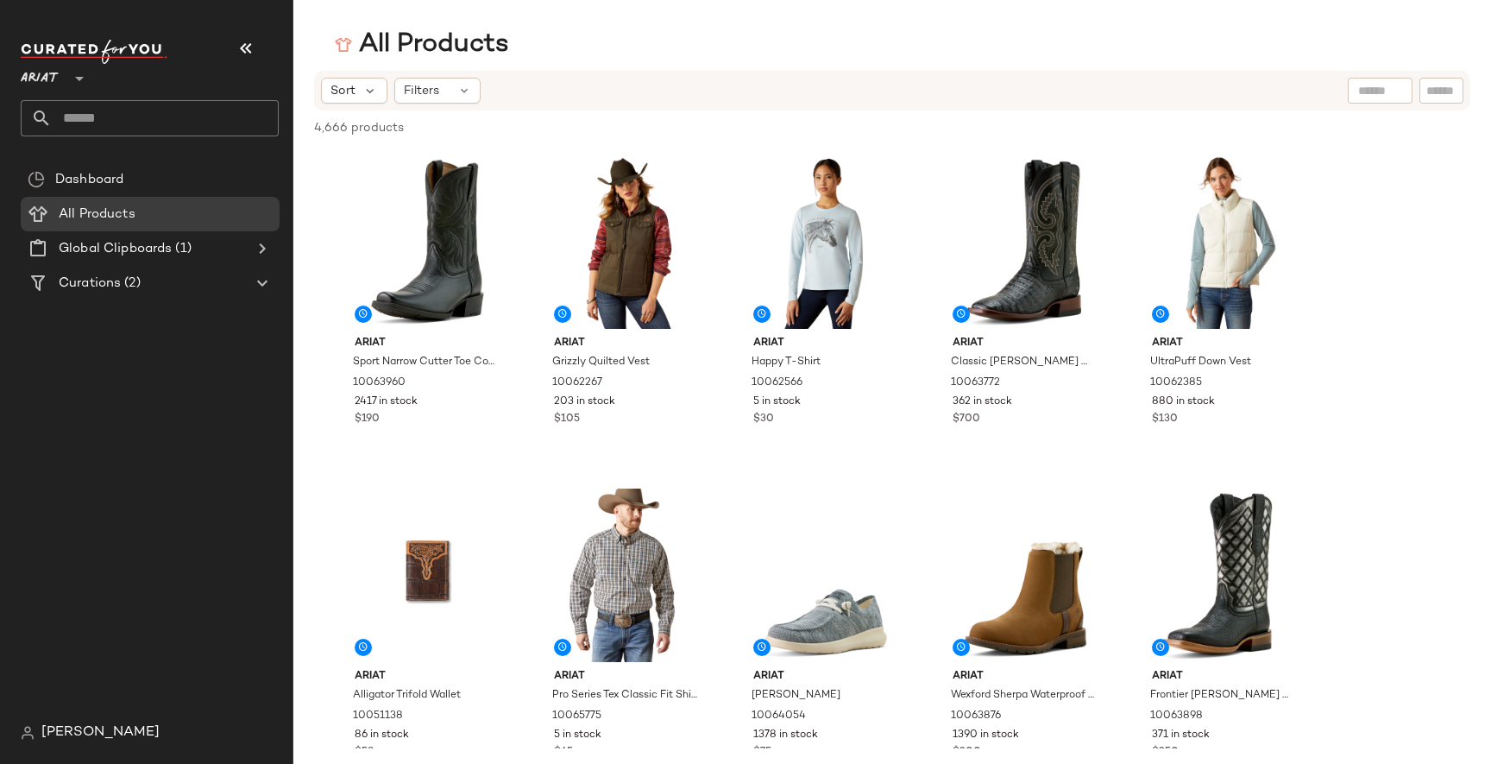
click at [982, 83] on input "text" at bounding box center [1380, 91] width 44 height 18
type input "*****"
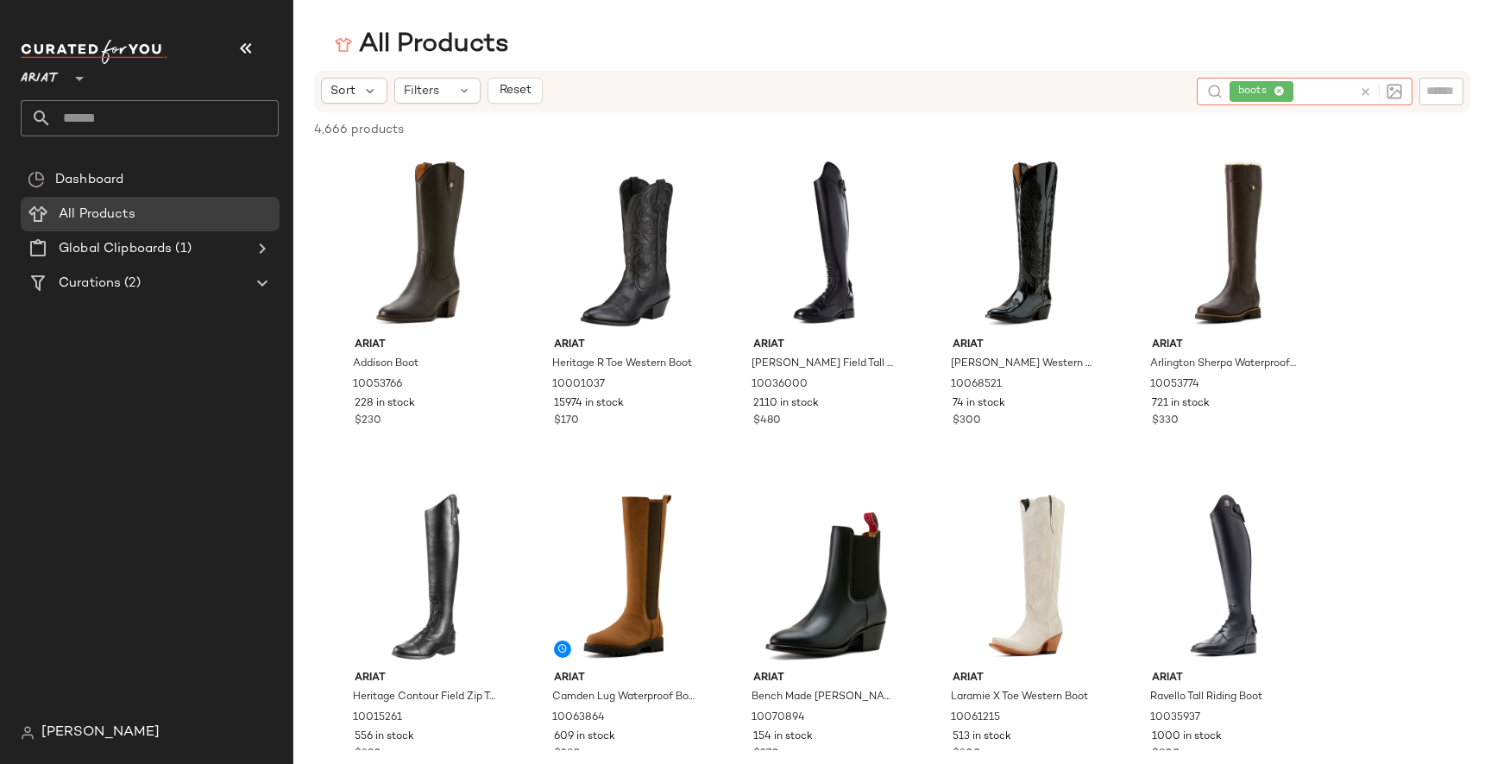
click at [982, 96] on icon at bounding box center [1279, 91] width 11 height 11
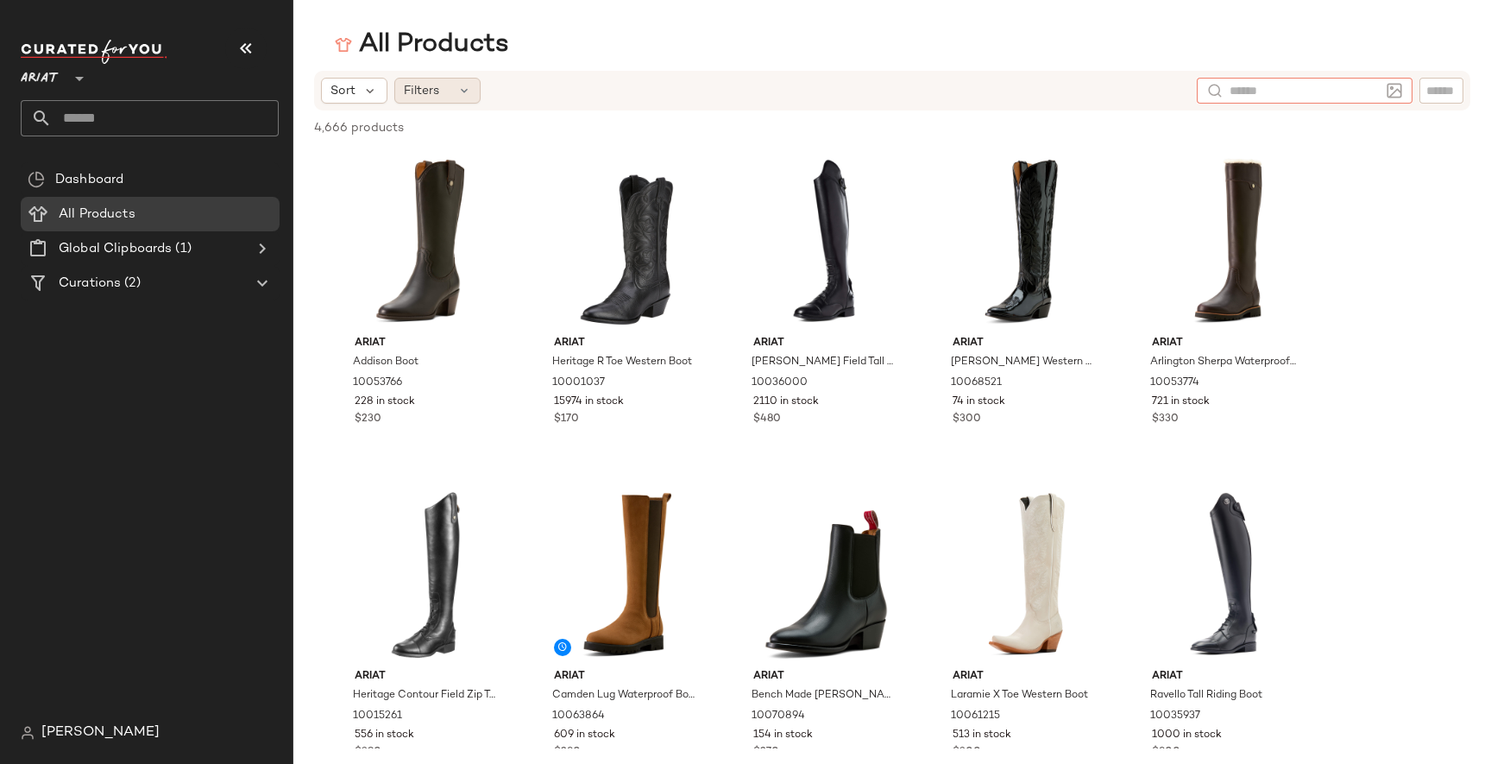
click at [437, 85] on span "Filters" at bounding box center [421, 91] width 35 height 18
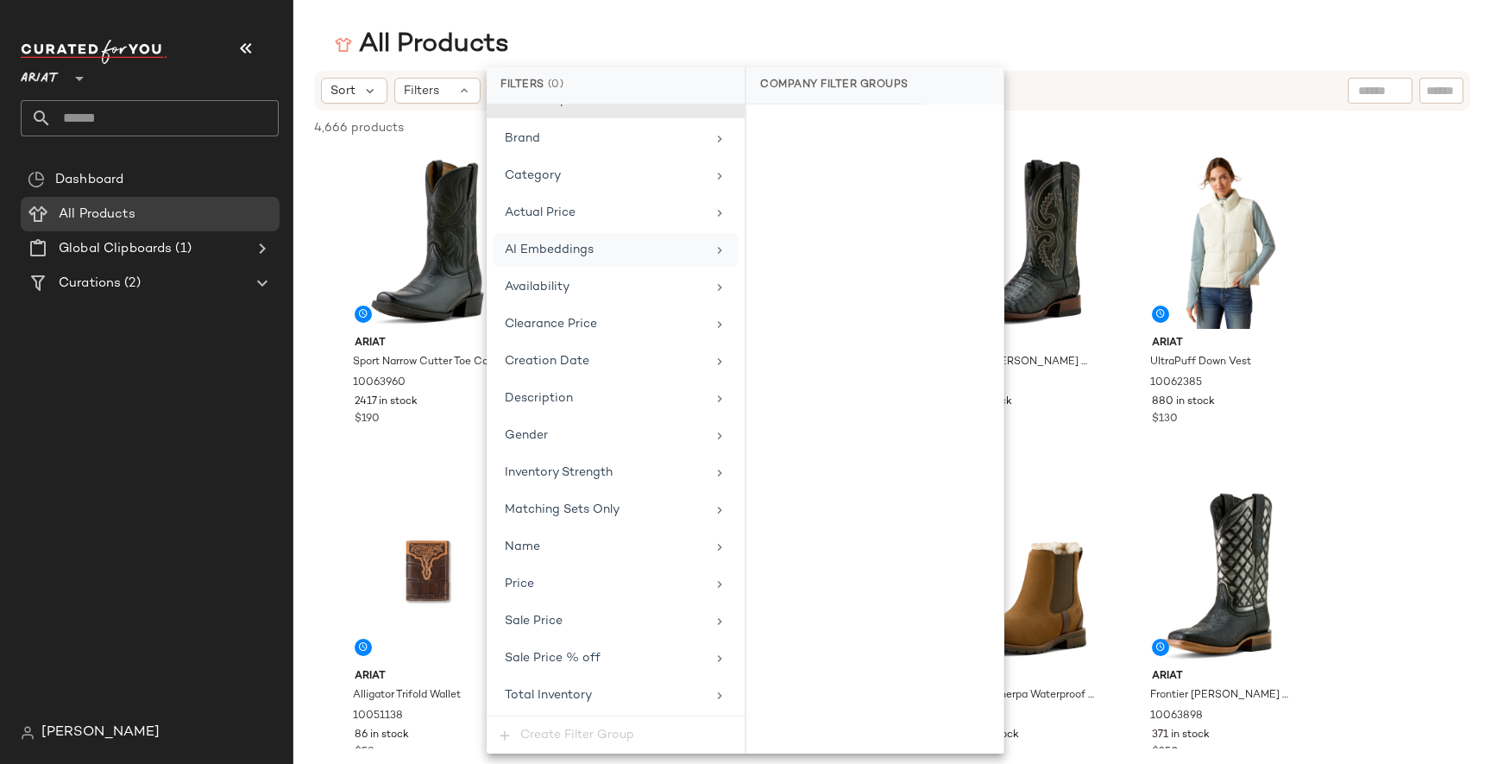
click at [589, 239] on div "AI Embeddings" at bounding box center [616, 250] width 244 height 34
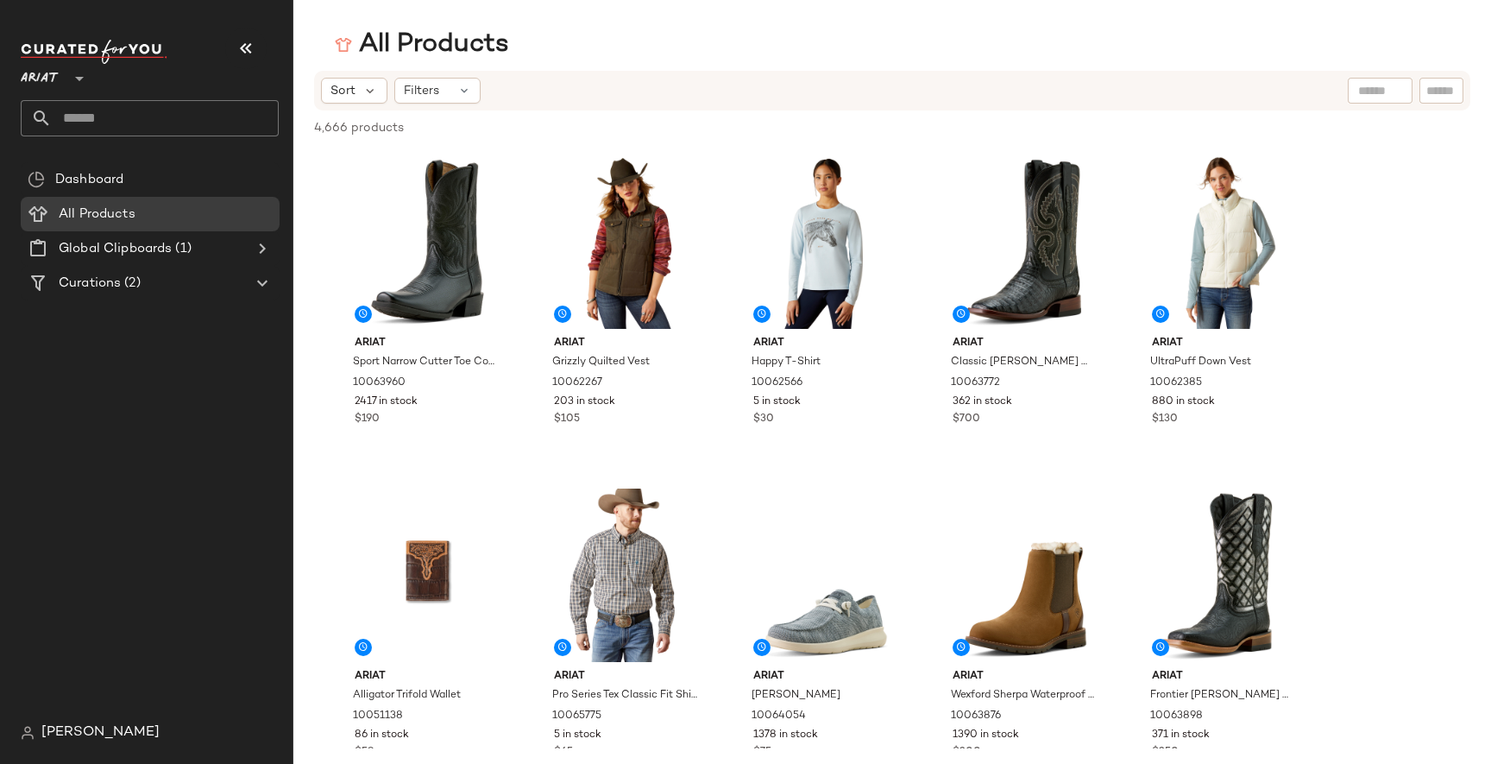
click at [57, 733] on span "[PERSON_NAME]" at bounding box center [100, 732] width 118 height 21
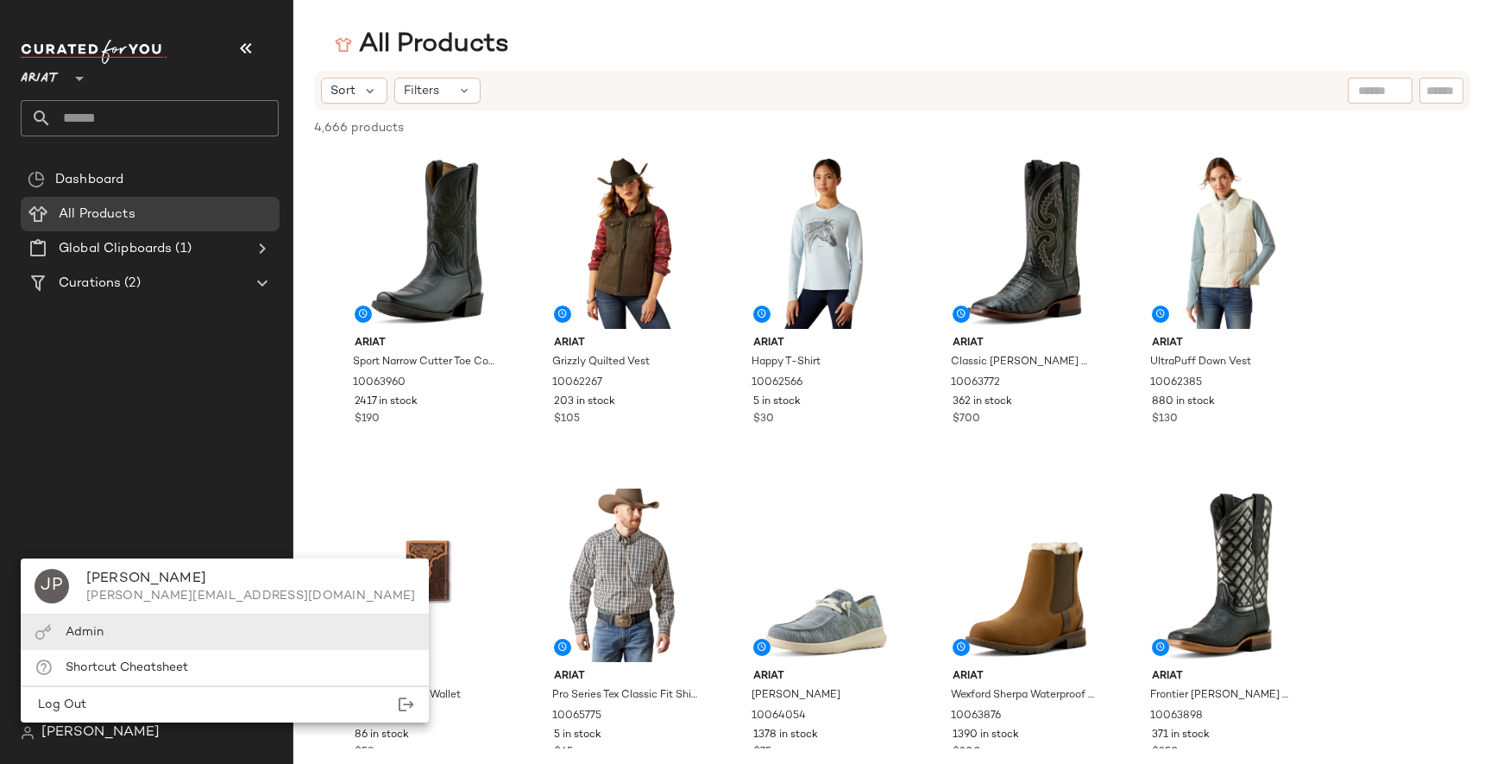
click at [125, 637] on div "Admin" at bounding box center [225, 631] width 408 height 35
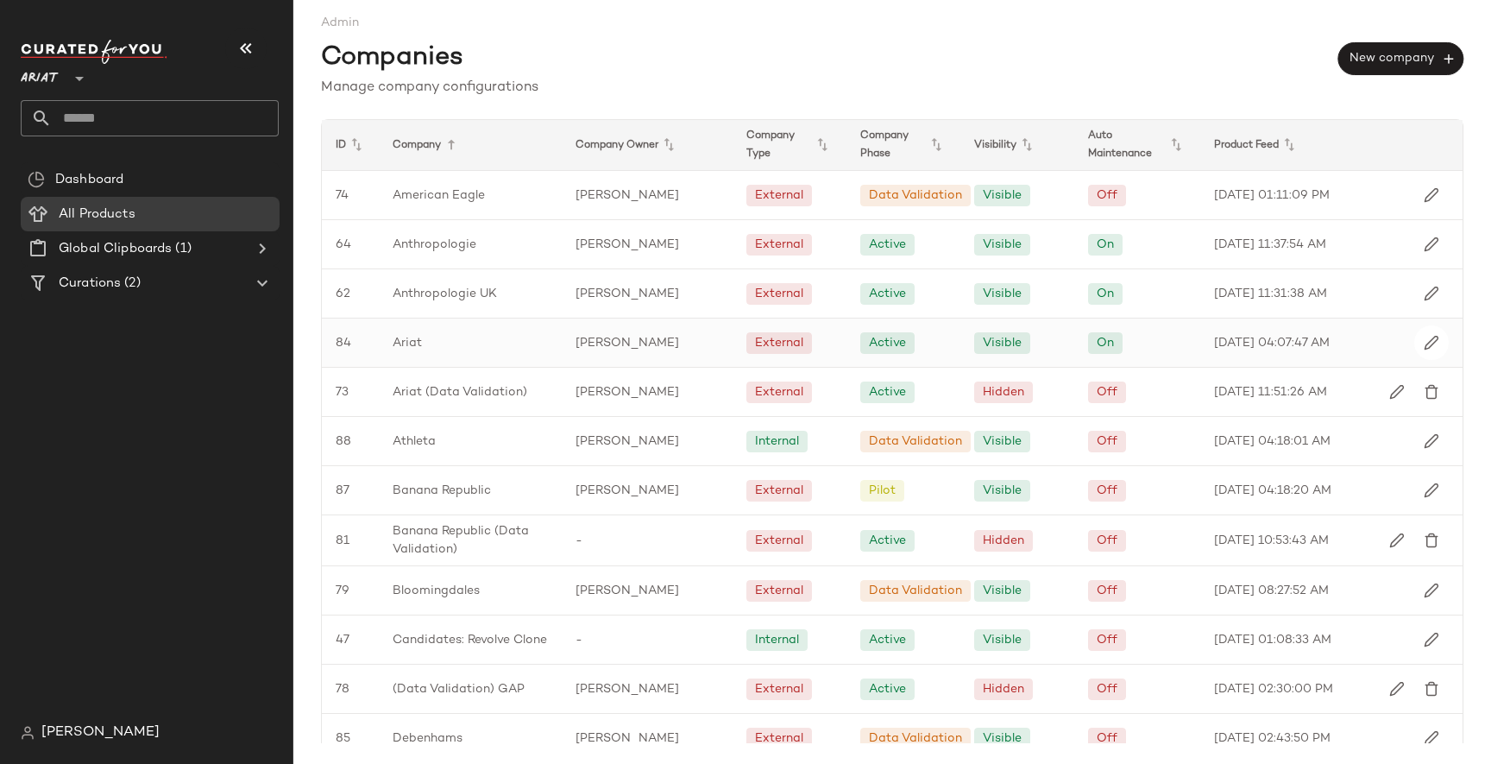
click at [645, 342] on div "[PERSON_NAME]" at bounding box center [647, 342] width 171 height 48
click at [59, 79] on div "Ariat **" at bounding box center [43, 68] width 45 height 43
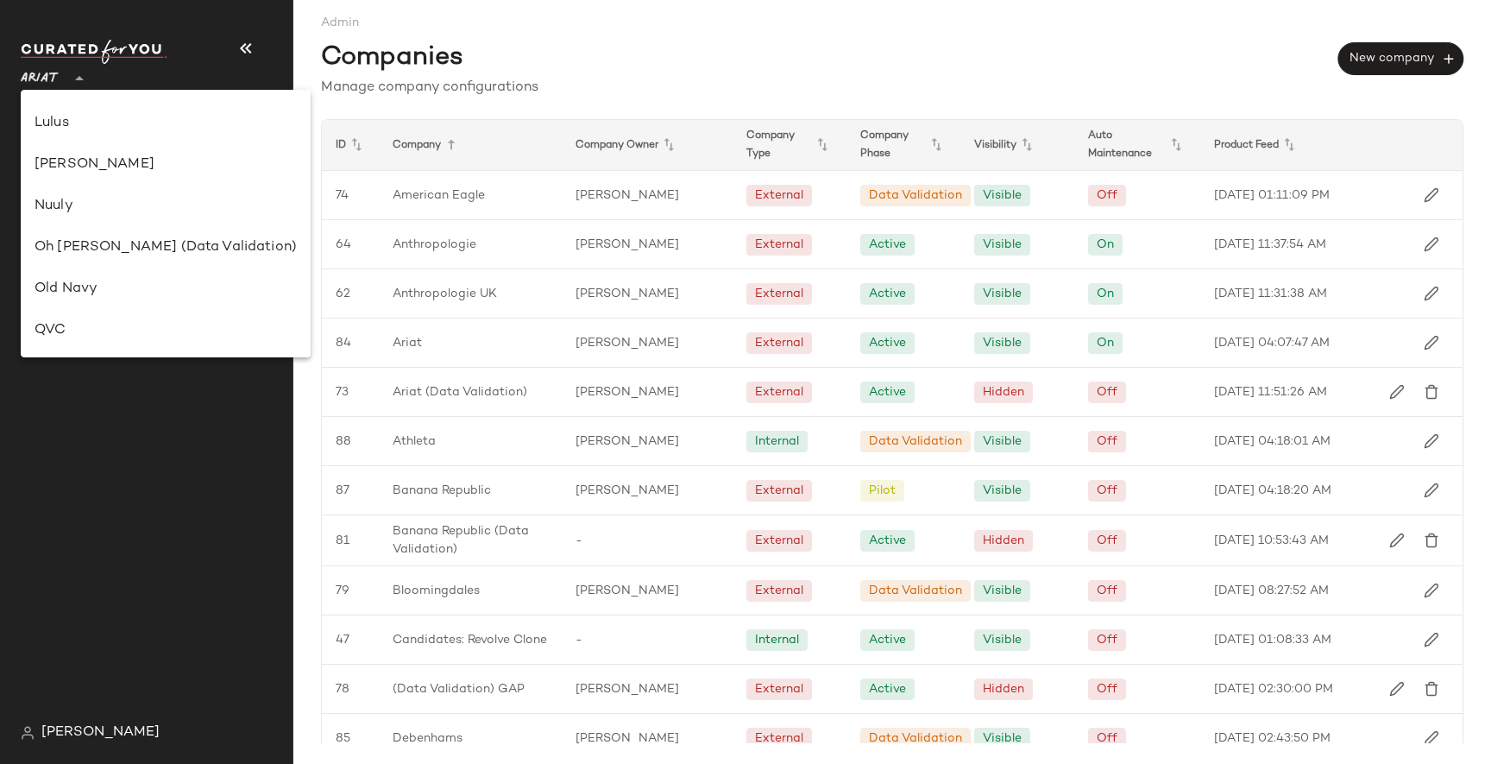
scroll to position [577, 0]
click at [95, 241] on div "Oh [PERSON_NAME] (Data Validation)" at bounding box center [166, 244] width 262 height 21
type input "**"
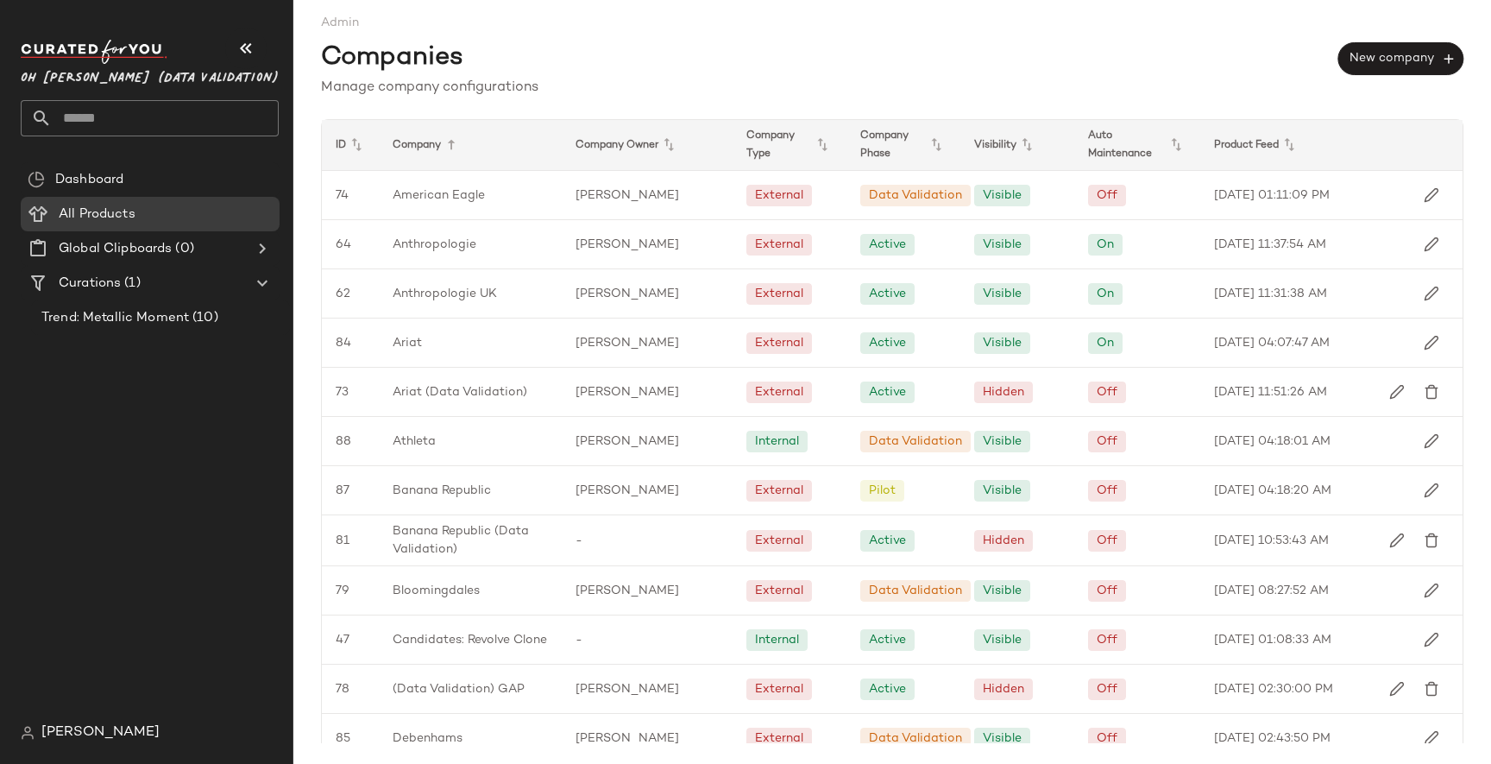
click at [78, 744] on div "[PERSON_NAME]" at bounding box center [157, 732] width 272 height 35
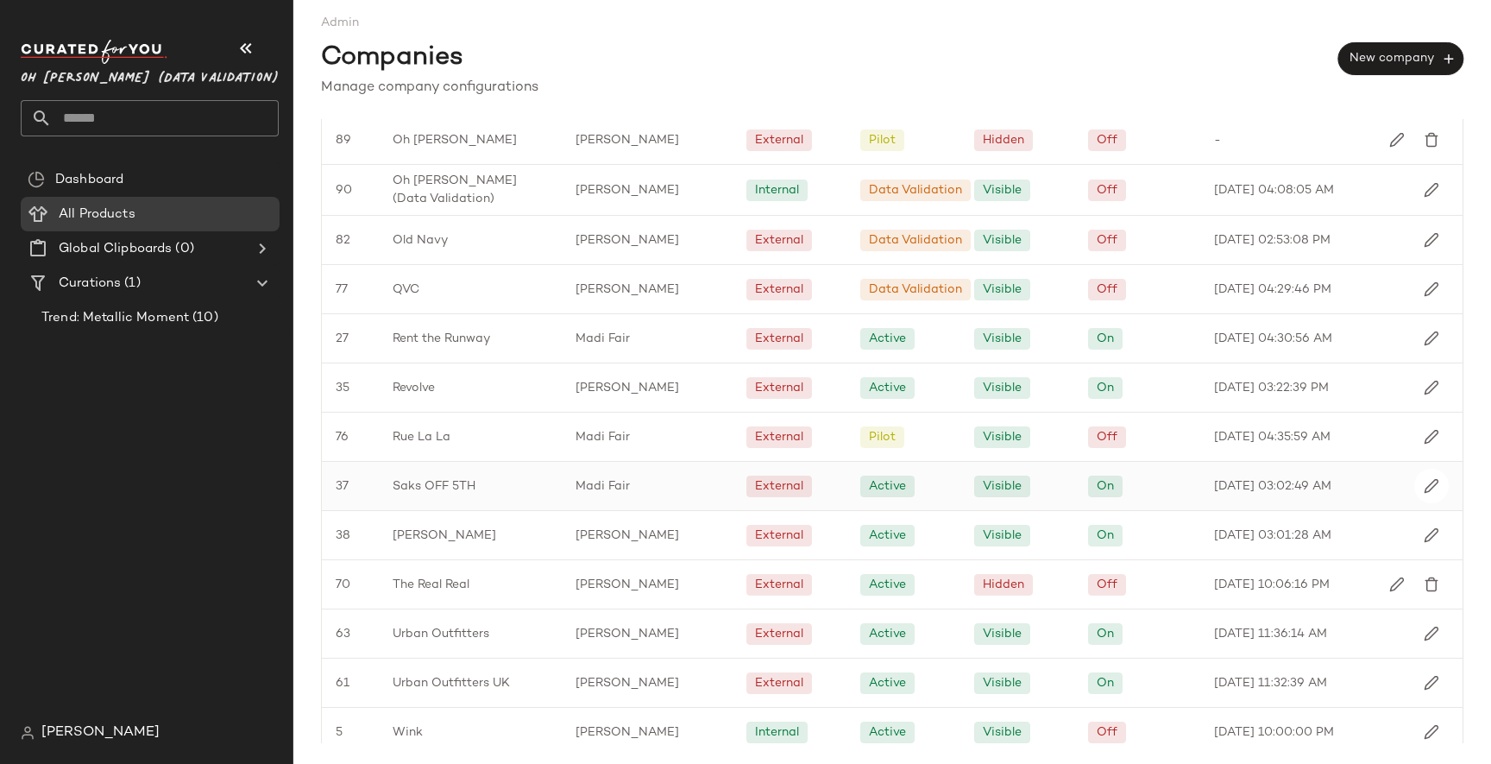
scroll to position [1080, 0]
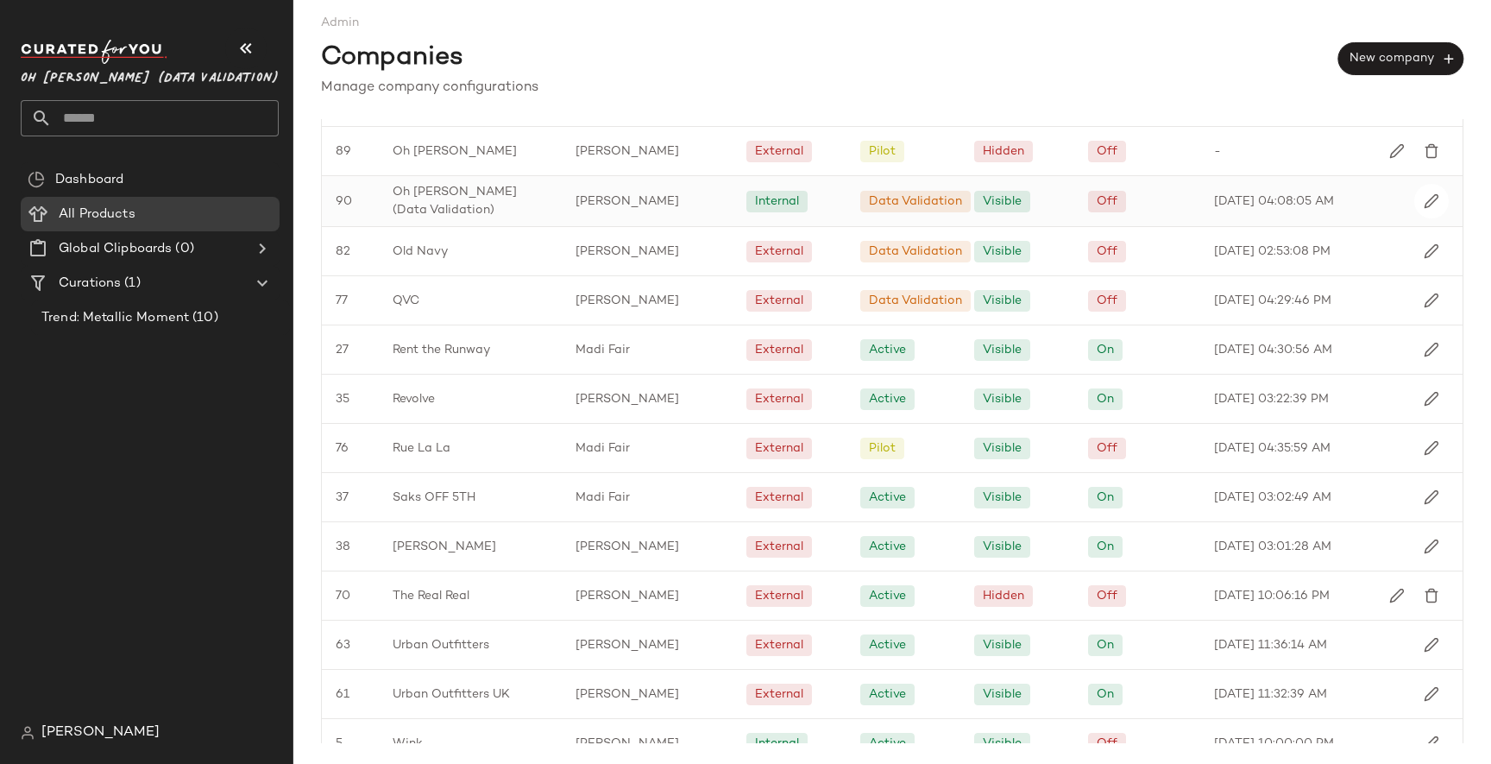
click at [427, 207] on span "Oh [PERSON_NAME] (Data Validation)" at bounding box center [470, 201] width 155 height 36
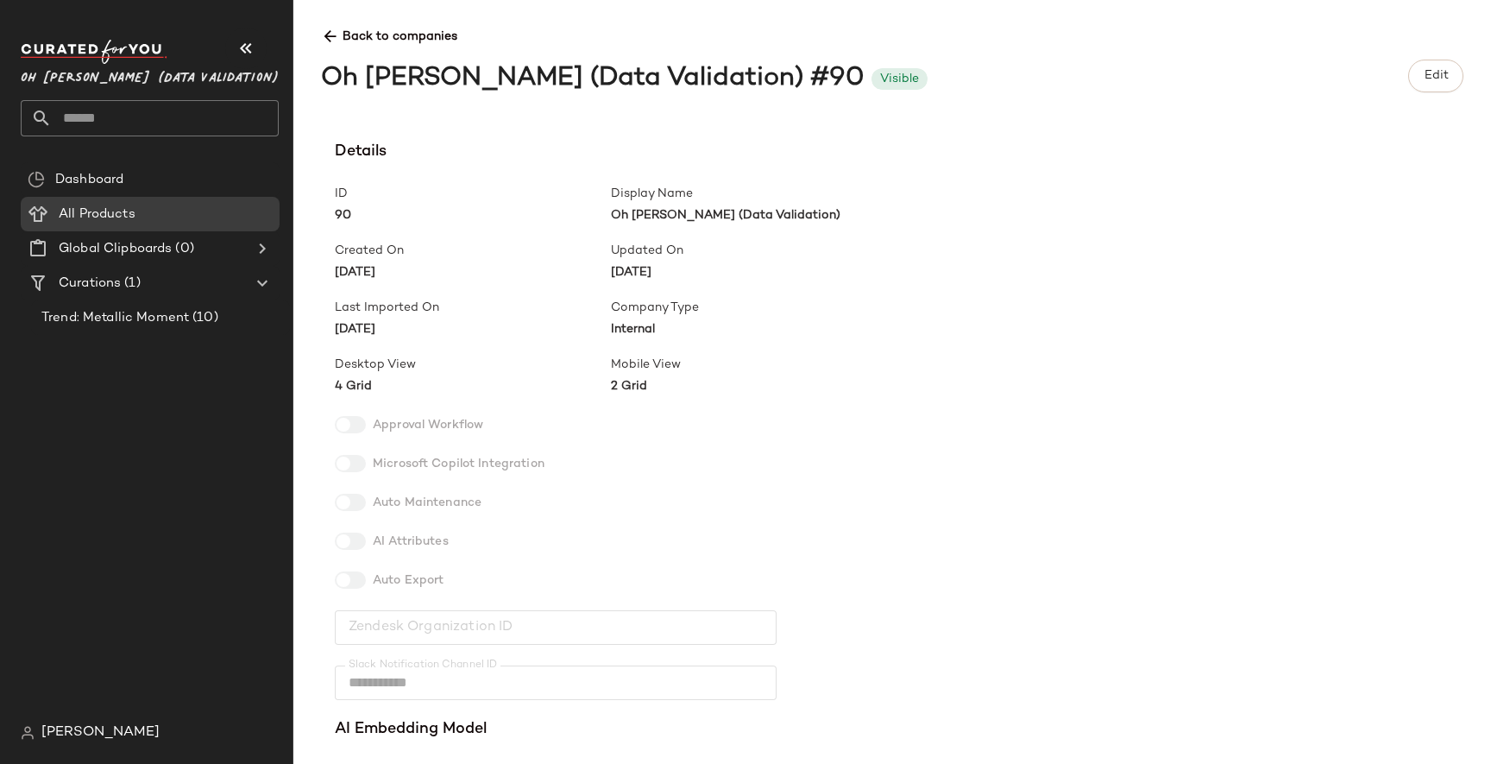
scroll to position [463, 0]
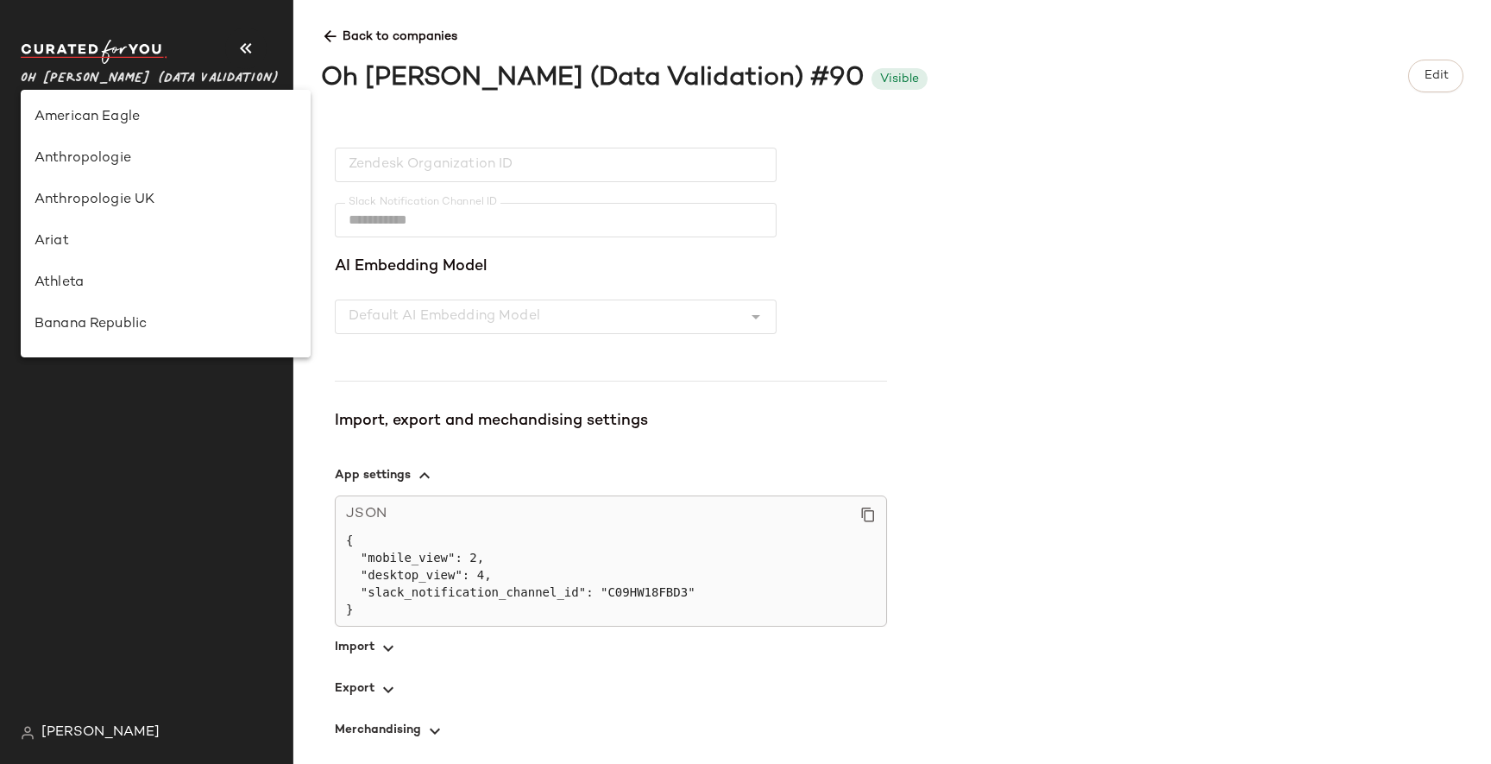
click at [148, 66] on span "Oh [PERSON_NAME] (Data Validation)" at bounding box center [150, 74] width 258 height 31
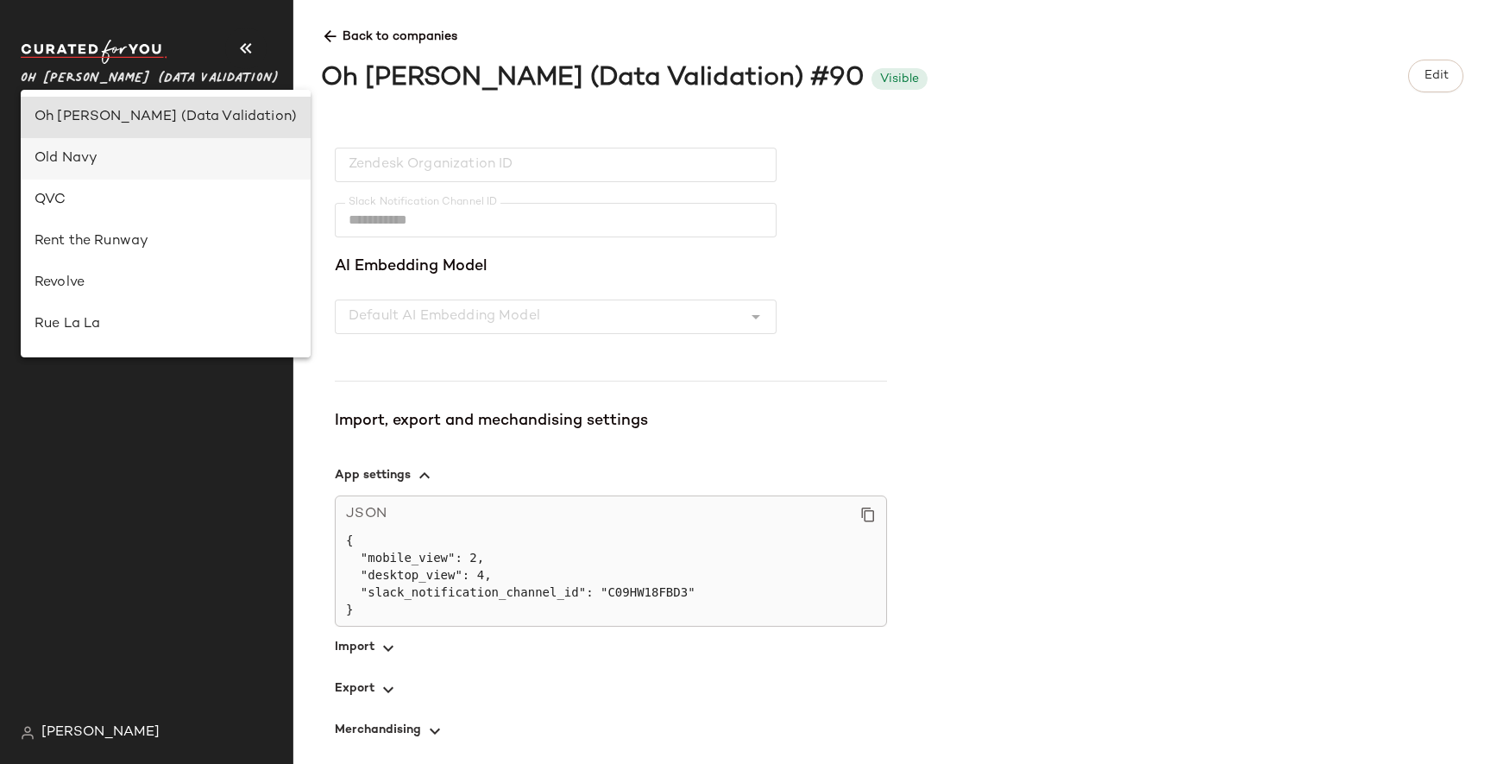
scroll to position [636, 0]
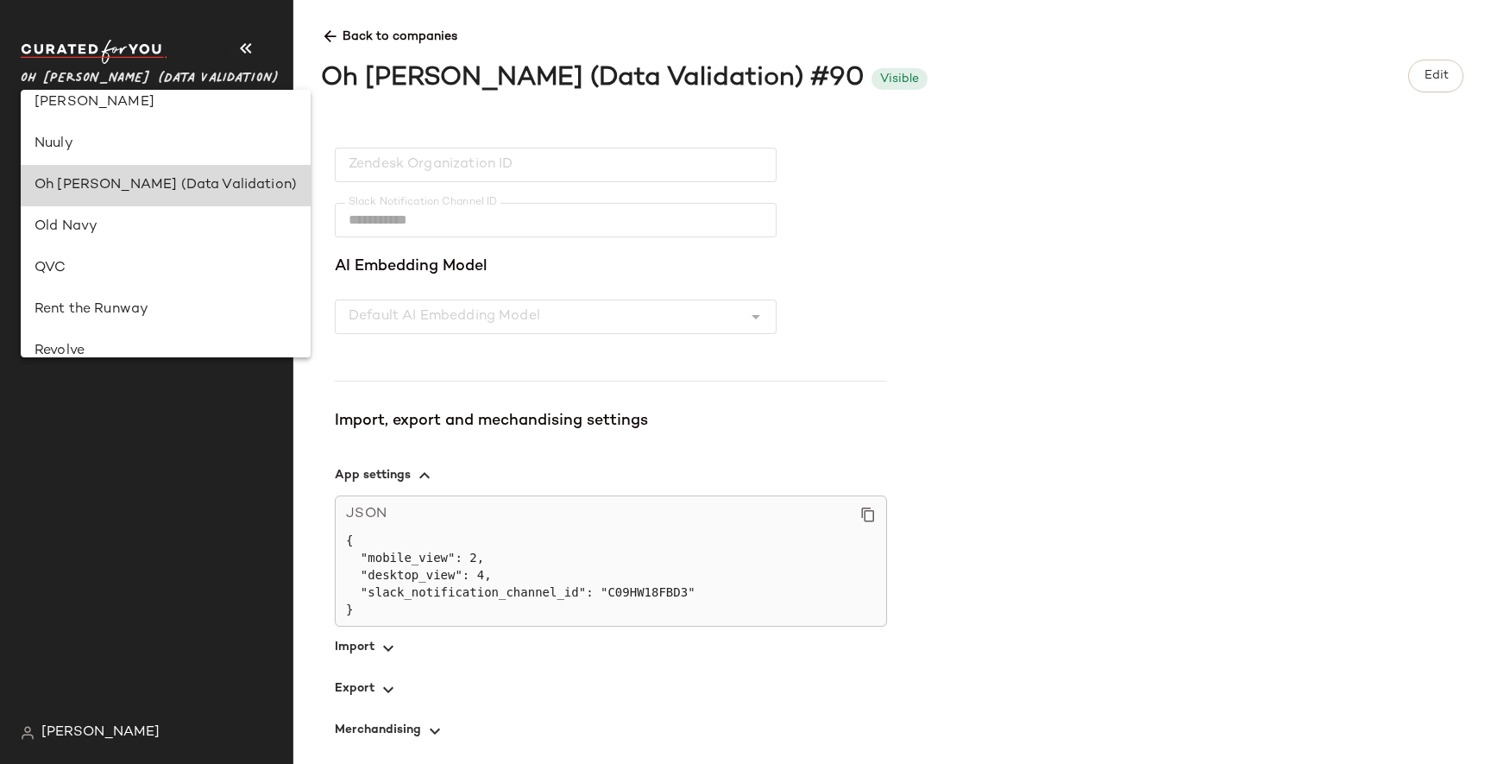
click at [103, 183] on div "Oh [PERSON_NAME] (Data Validation)" at bounding box center [166, 185] width 262 height 21
